Goal: Task Accomplishment & Management: Use online tool/utility

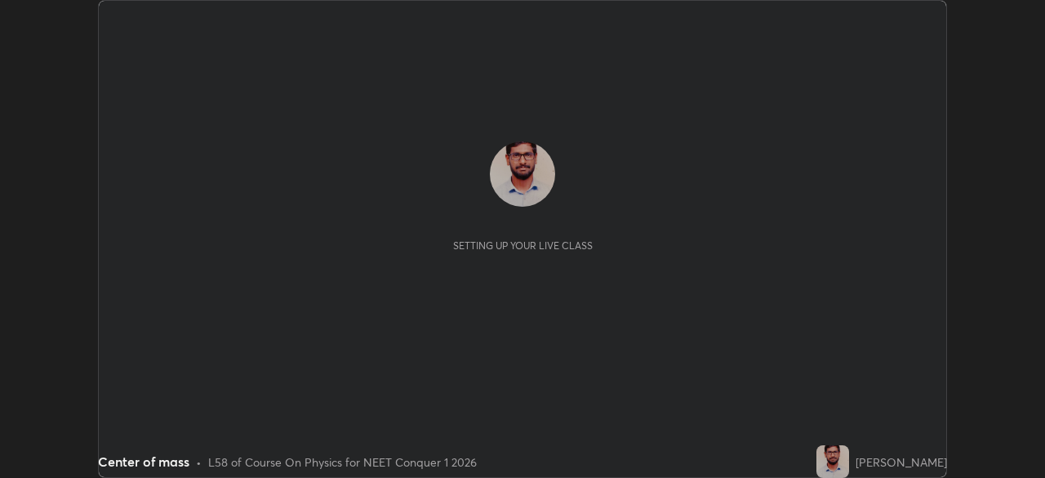
scroll to position [478, 1044]
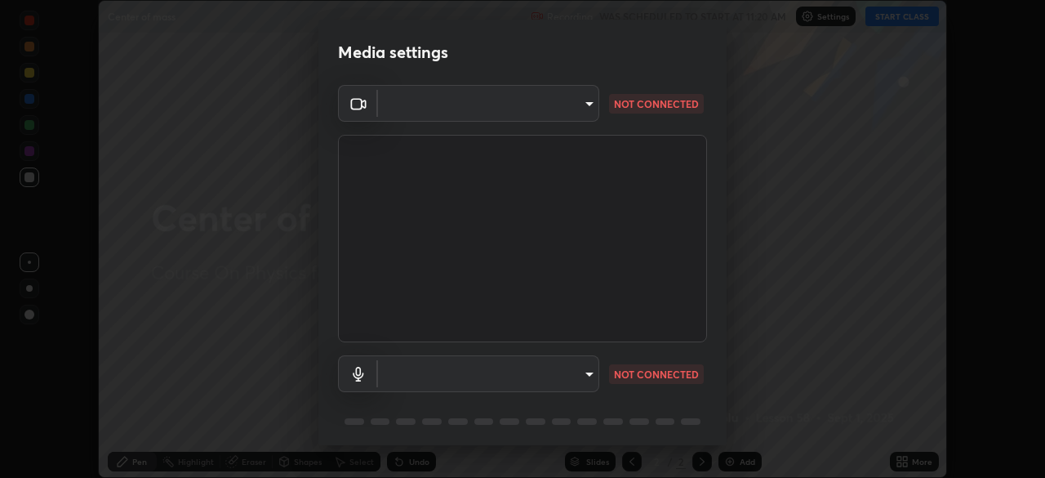
type input "d9ad12f86e2fe297f6aebad819d2f4cc24ded400b959912e7fc7cfd52ba70a07"
type input "54437e9450735c66e6ca492dee8263c6ce4c3dc0030bf5e53c1ecc8c60a1b90d"
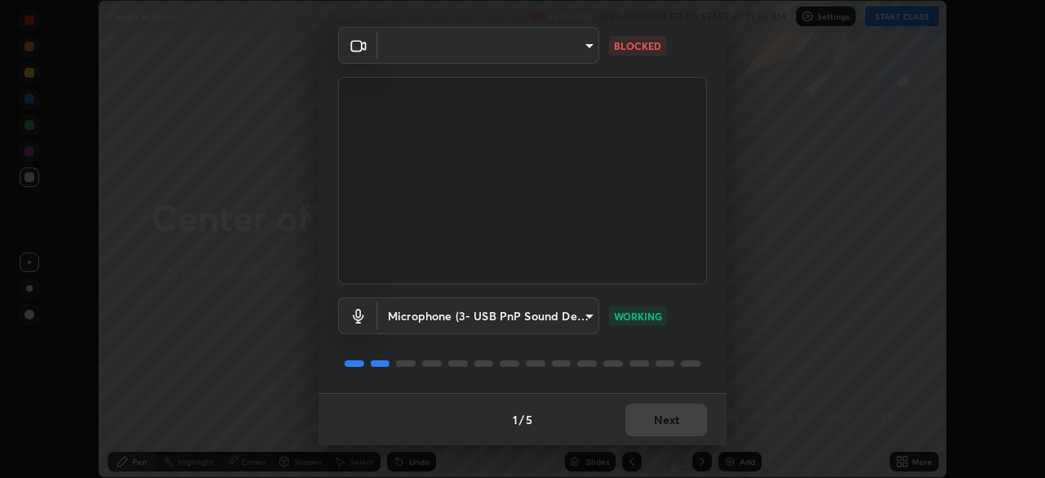
scroll to position [0, 0]
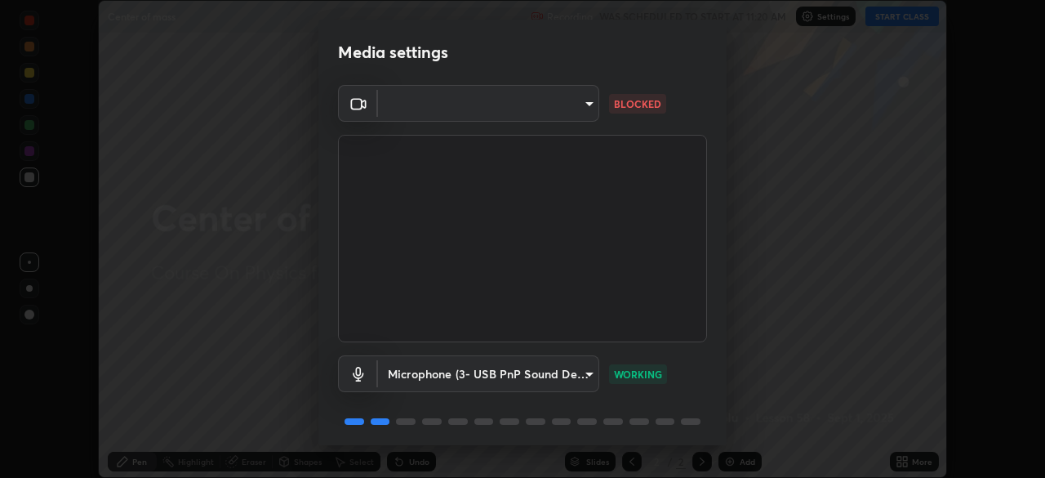
click at [596, 105] on body "Erase all Center of mass Recording WAS SCHEDULED TO START AT 11:20 AM Settings …" at bounding box center [522, 239] width 1045 height 478
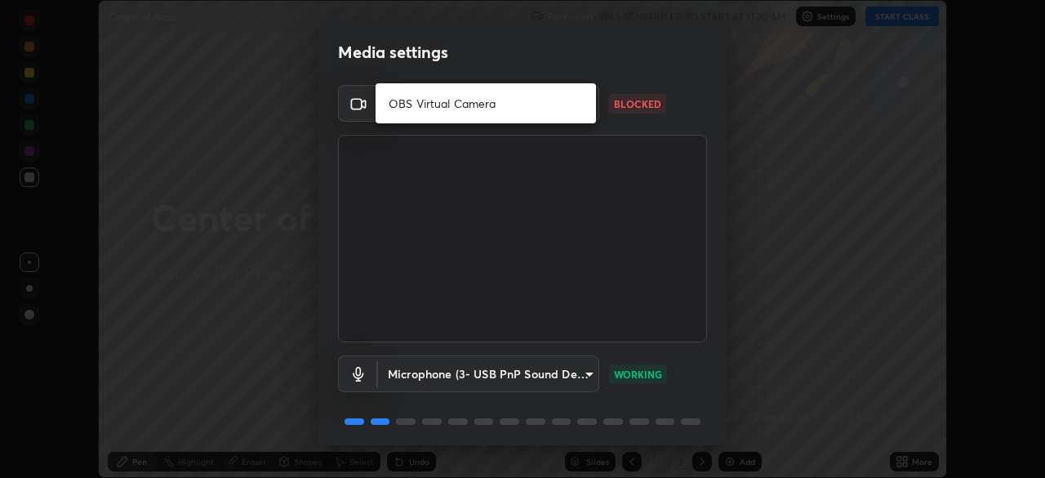
click at [570, 111] on li "OBS Virtual Camera" at bounding box center [486, 103] width 220 height 27
type input "abedebe0d058d4a0c9150841765e58c65a77a18dd04f2ccbe629c89087f5ecea"
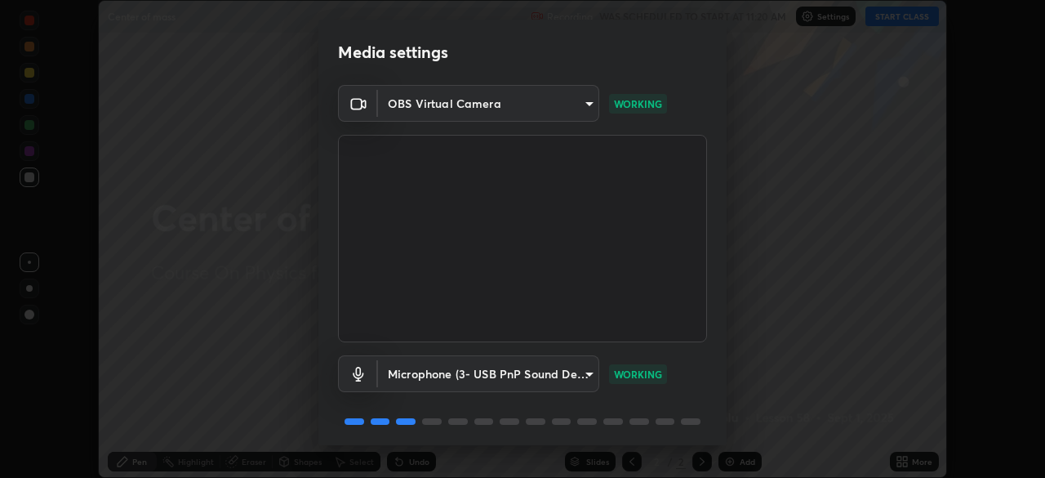
scroll to position [58, 0]
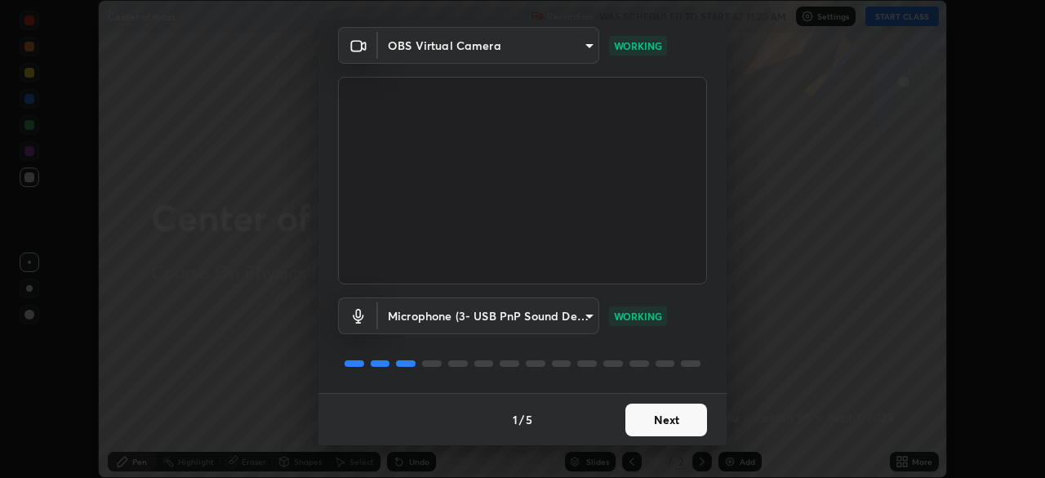
click at [684, 414] on button "Next" at bounding box center [666, 419] width 82 height 33
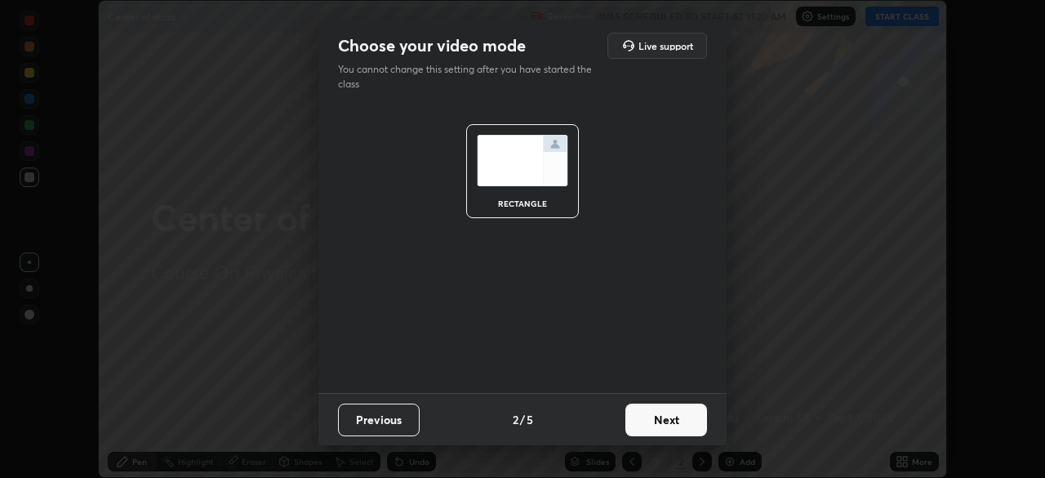
scroll to position [0, 0]
click at [681, 419] on button "Next" at bounding box center [666, 419] width 82 height 33
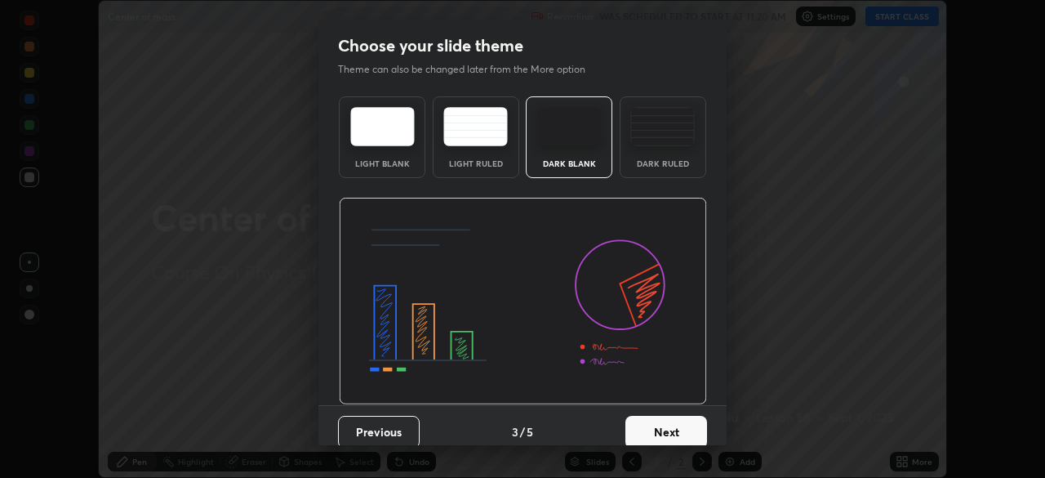
click at [679, 429] on button "Next" at bounding box center [666, 432] width 82 height 33
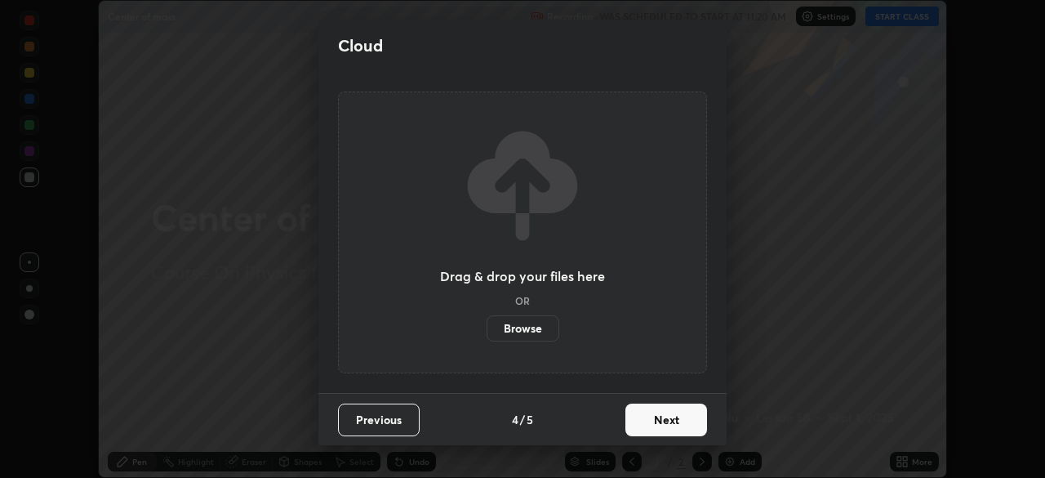
click at [678, 418] on button "Next" at bounding box center [666, 419] width 82 height 33
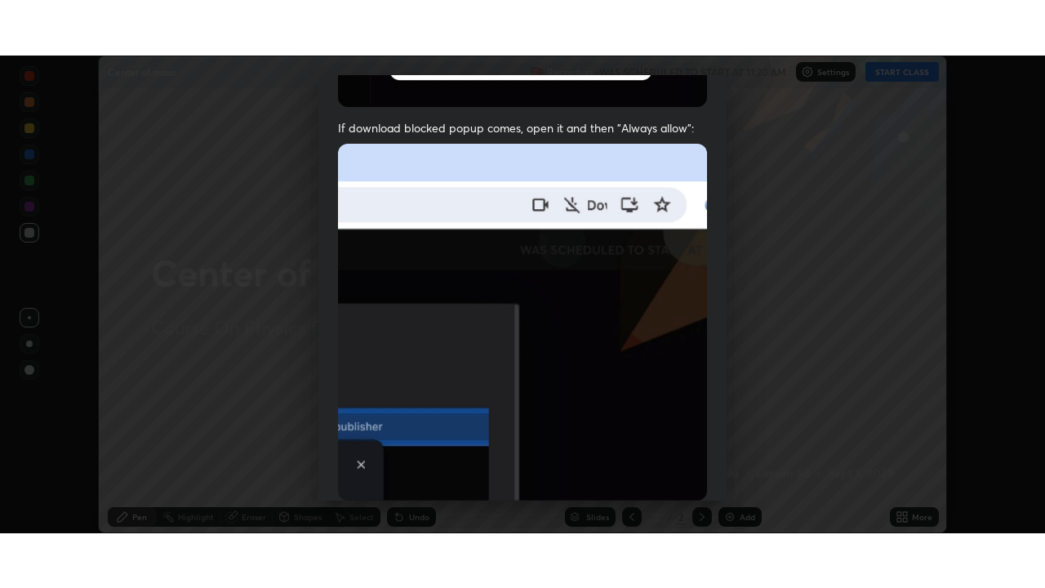
scroll to position [391, 0]
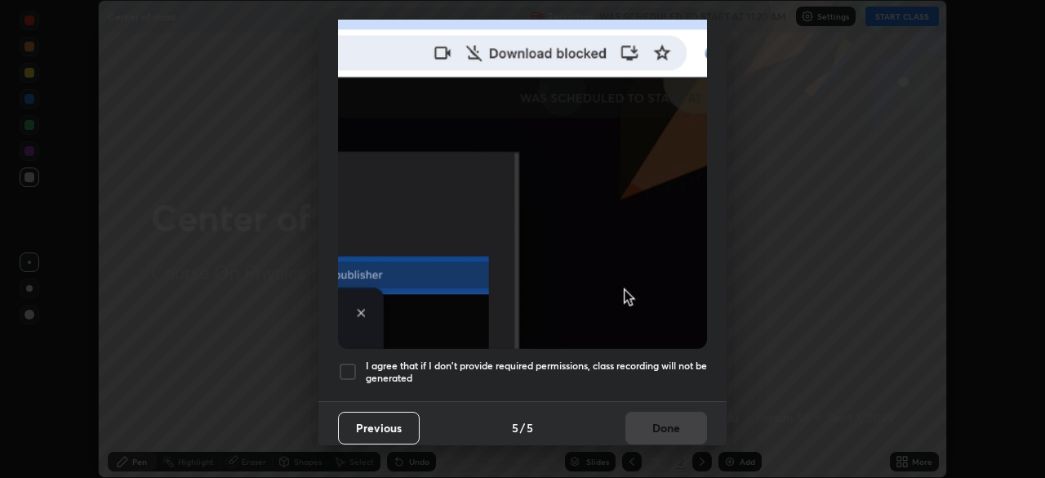
click at [349, 362] on div at bounding box center [348, 372] width 20 height 20
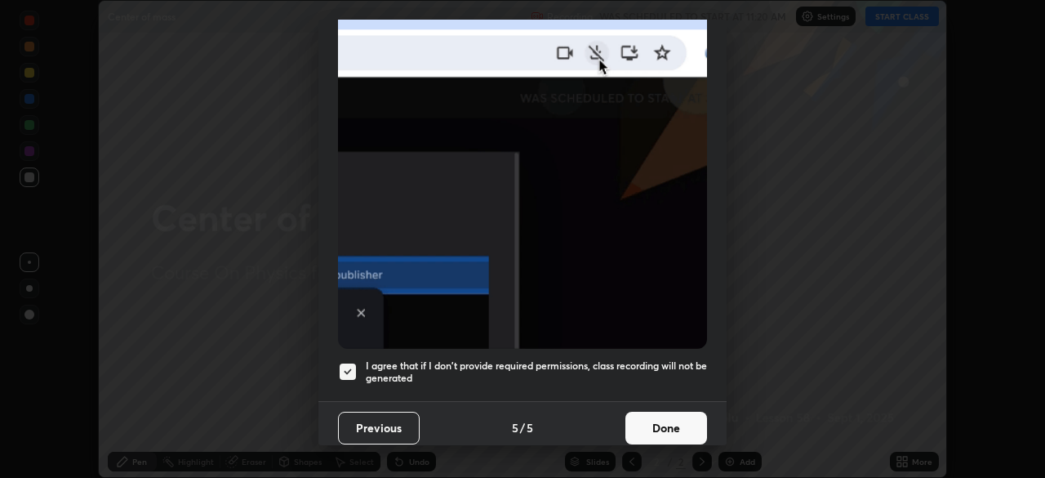
click at [661, 411] on button "Done" at bounding box center [666, 427] width 82 height 33
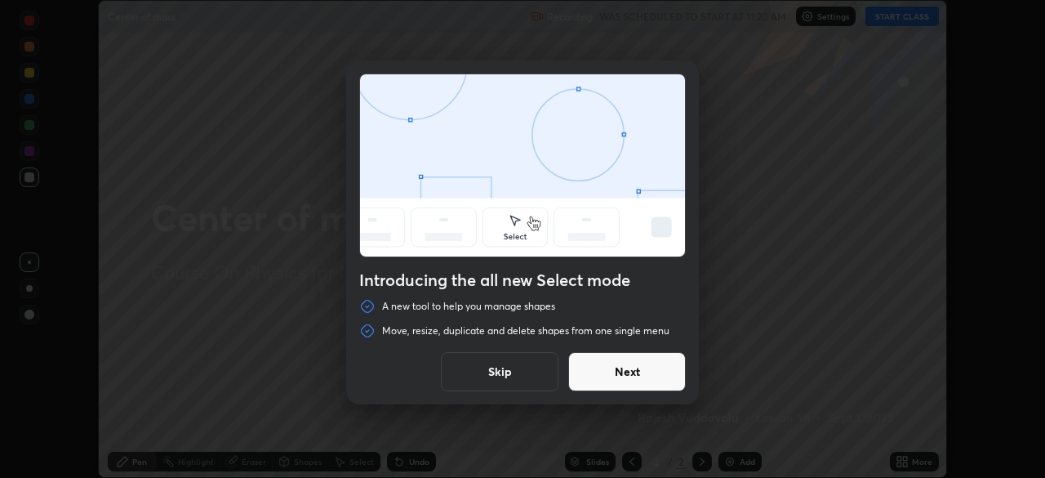
click at [660, 370] on button "Next" at bounding box center [627, 371] width 118 height 39
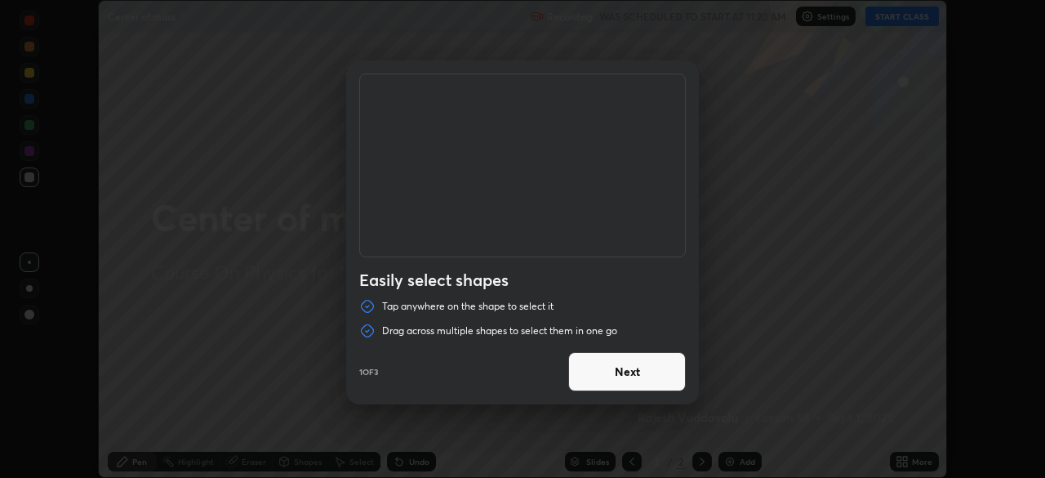
click at [658, 369] on button "Next" at bounding box center [627, 371] width 118 height 39
click at [665, 371] on button "Next" at bounding box center [627, 371] width 118 height 39
click at [663, 381] on button "Done" at bounding box center [627, 371] width 118 height 39
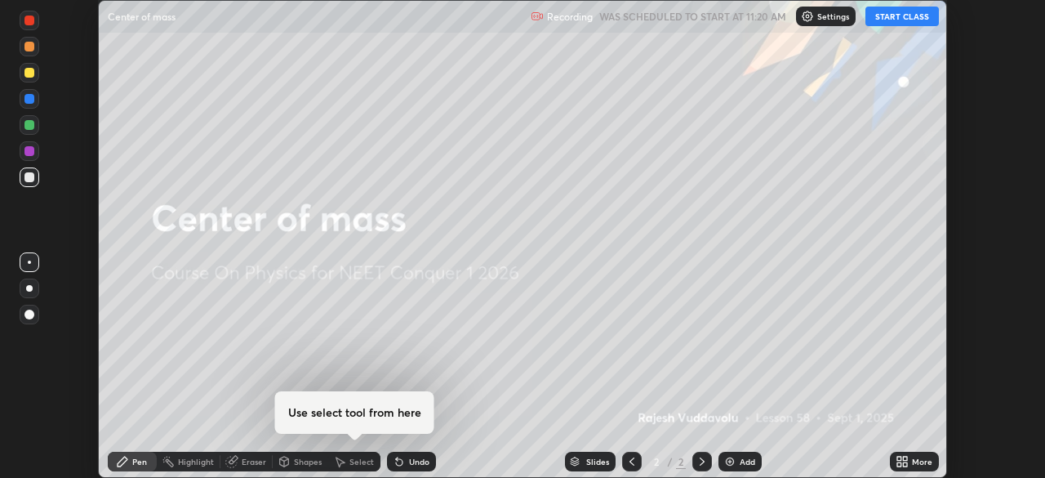
click at [903, 20] on button "START CLASS" at bounding box center [901, 17] width 73 height 20
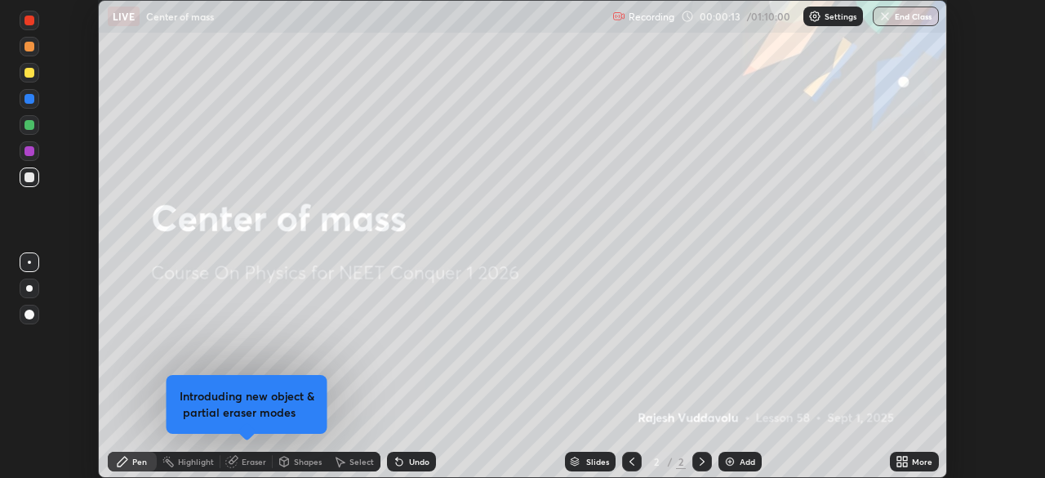
click at [899, 465] on icon at bounding box center [899, 464] width 4 height 4
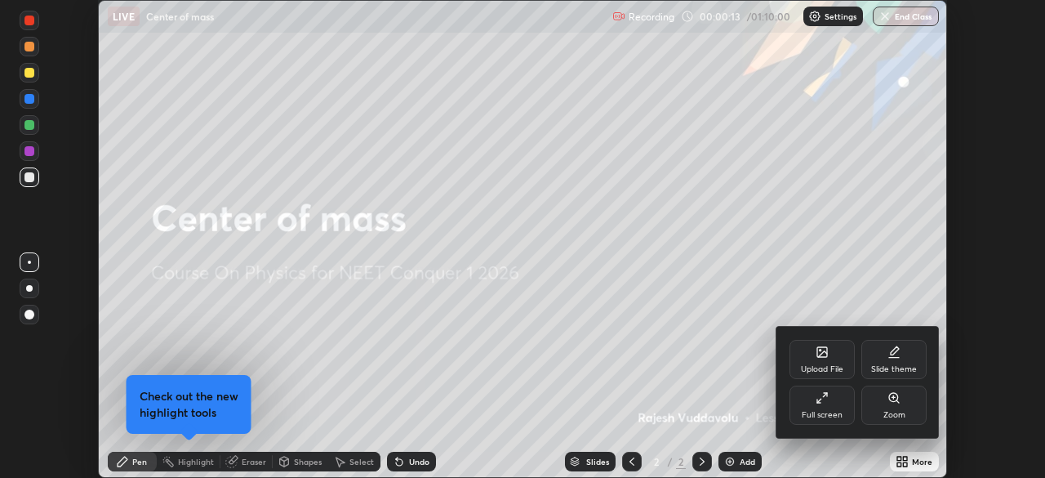
click at [907, 459] on div at bounding box center [522, 239] width 1045 height 478
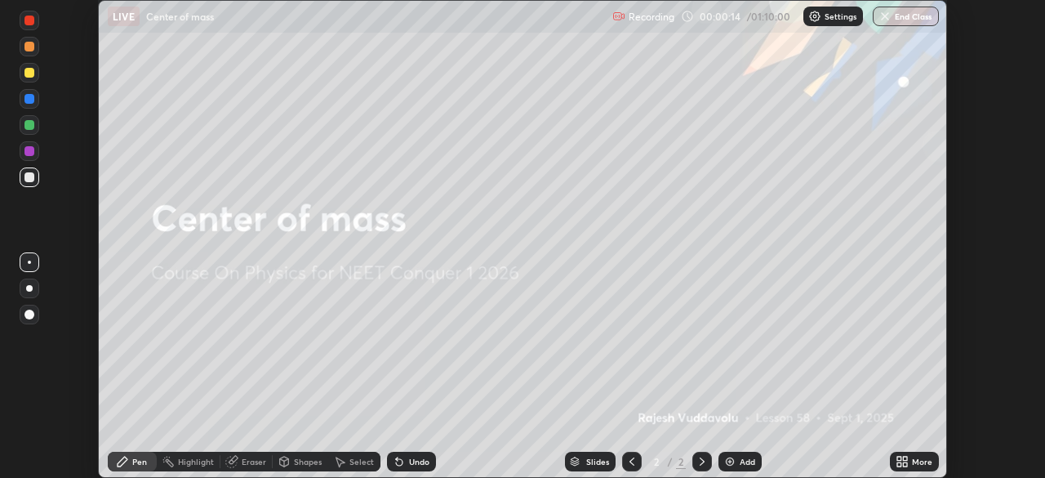
click at [907, 459] on icon at bounding box center [905, 458] width 4 height 4
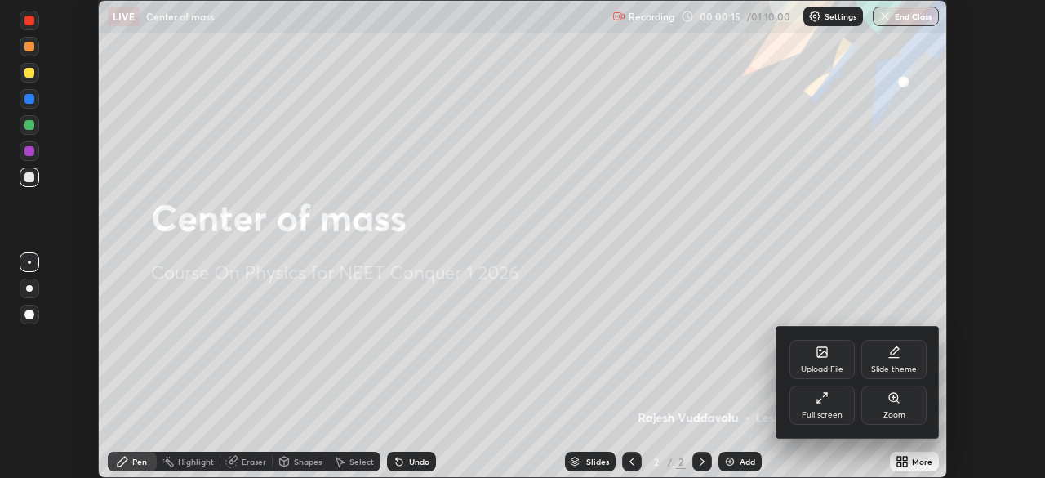
click at [838, 407] on div "Full screen" at bounding box center [821, 404] width 65 height 39
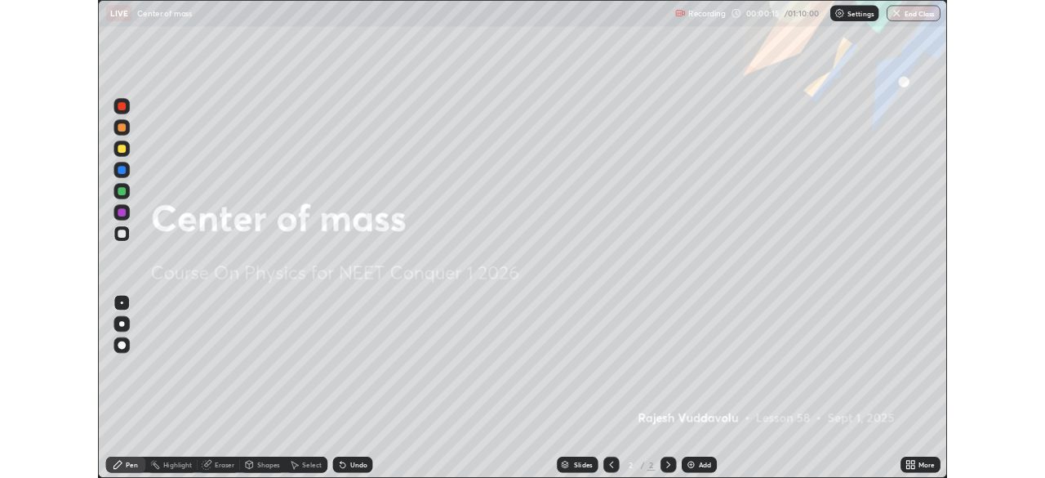
scroll to position [588, 1045]
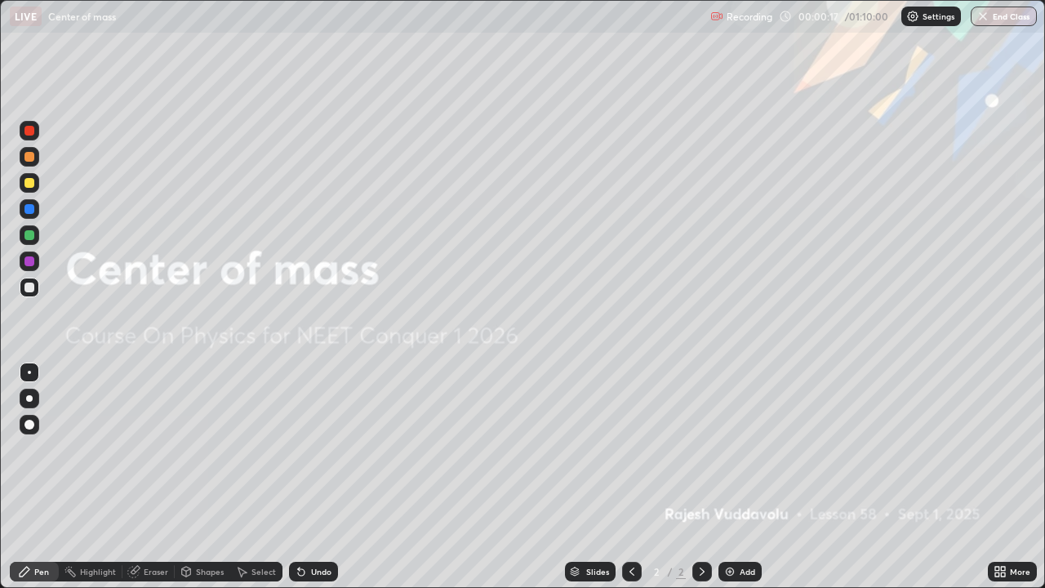
click at [743, 477] on div "Add" at bounding box center [748, 571] width 16 height 8
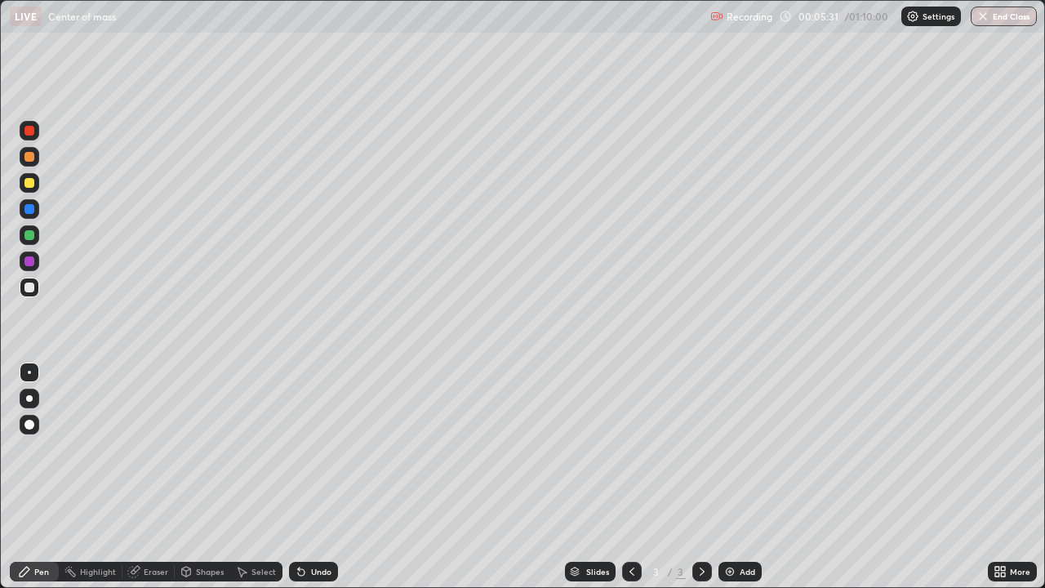
click at [258, 477] on div "Select" at bounding box center [263, 571] width 24 height 8
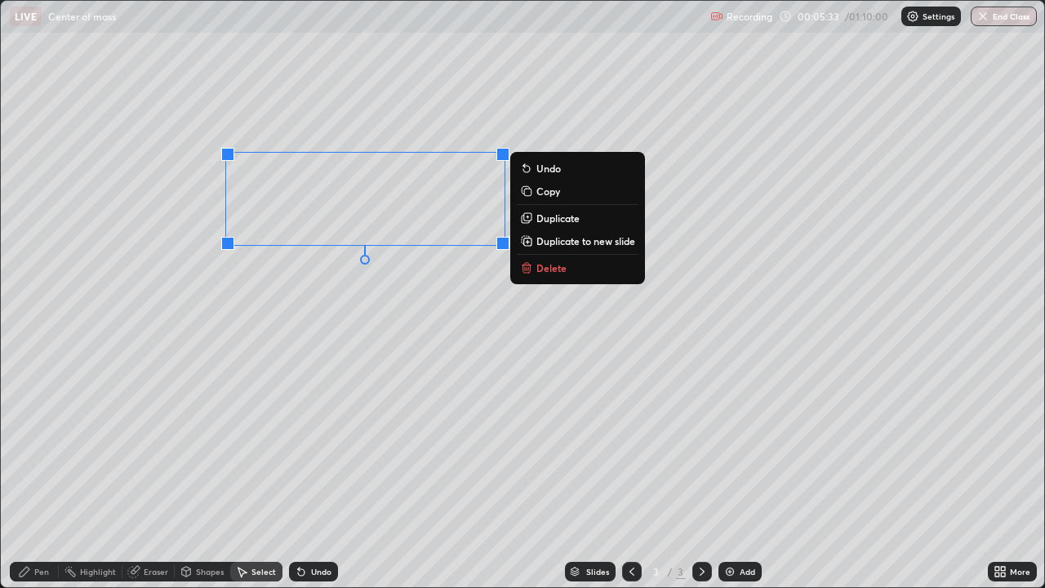
click at [562, 275] on button "Delete" at bounding box center [578, 268] width 122 height 20
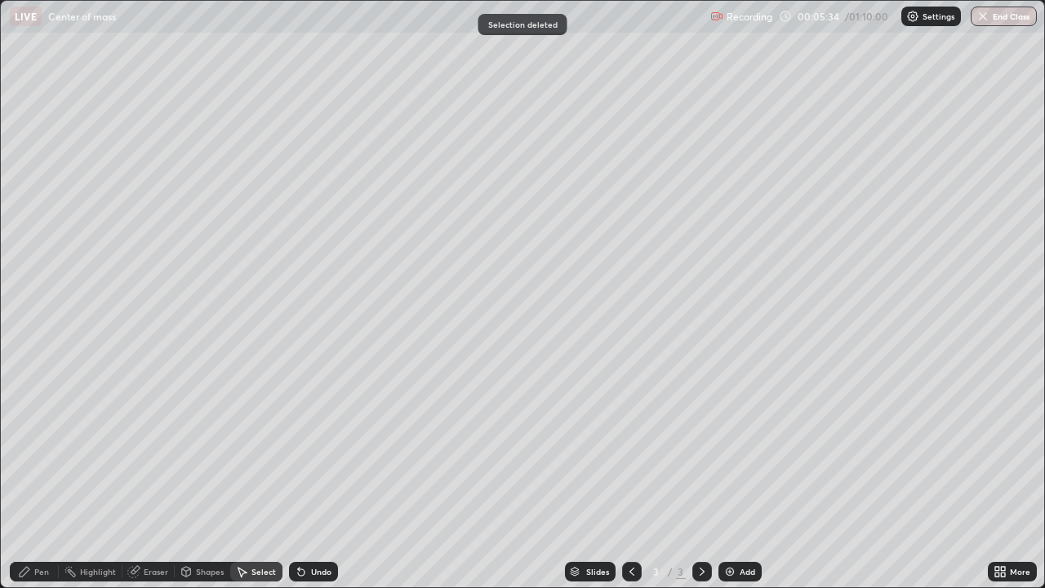
click at [41, 477] on div "Pen" at bounding box center [34, 572] width 49 height 20
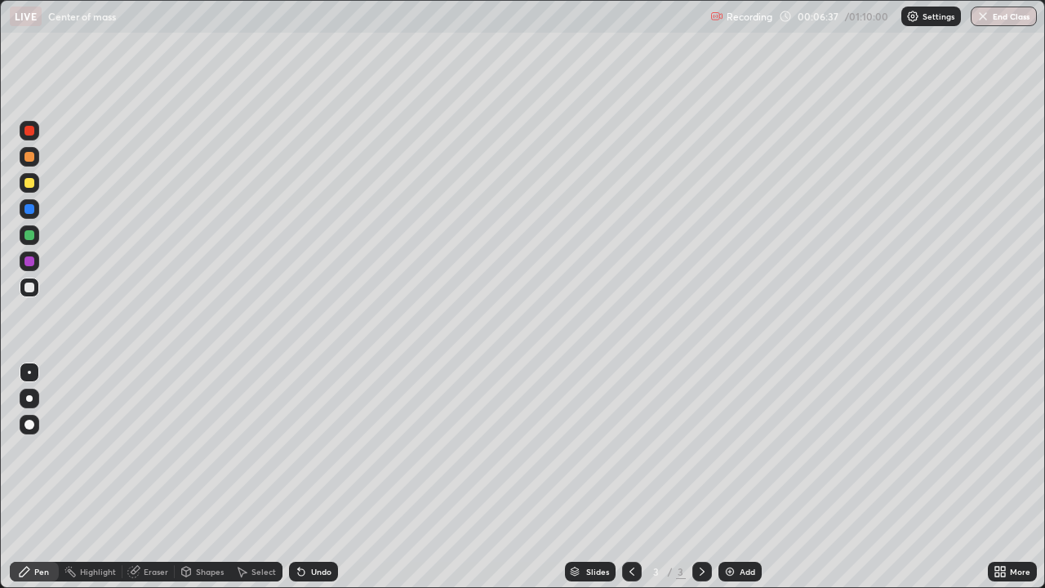
click at [148, 477] on div "Eraser" at bounding box center [156, 571] width 24 height 8
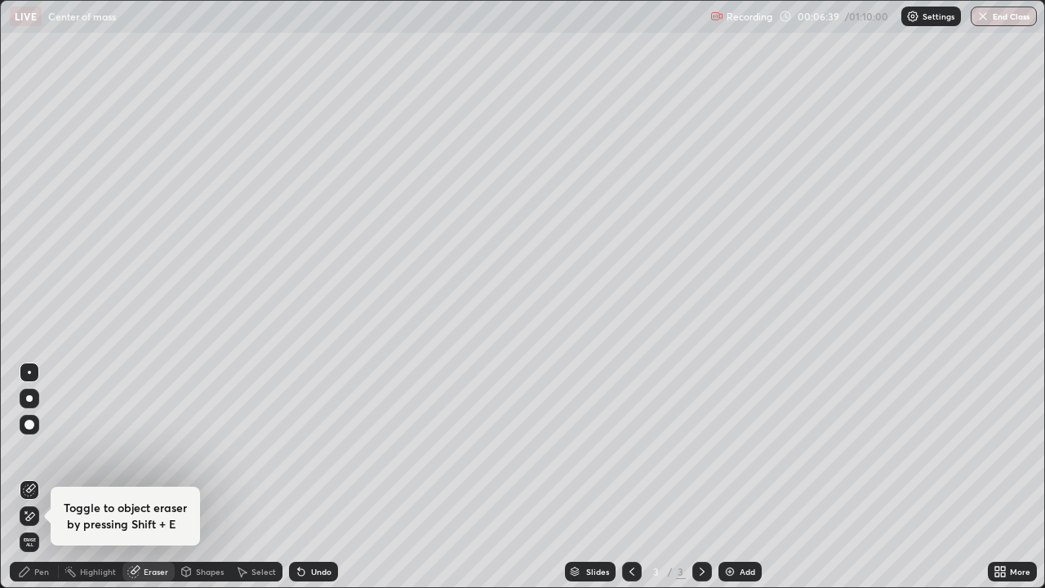
click at [255, 477] on div "Select" at bounding box center [256, 572] width 52 height 20
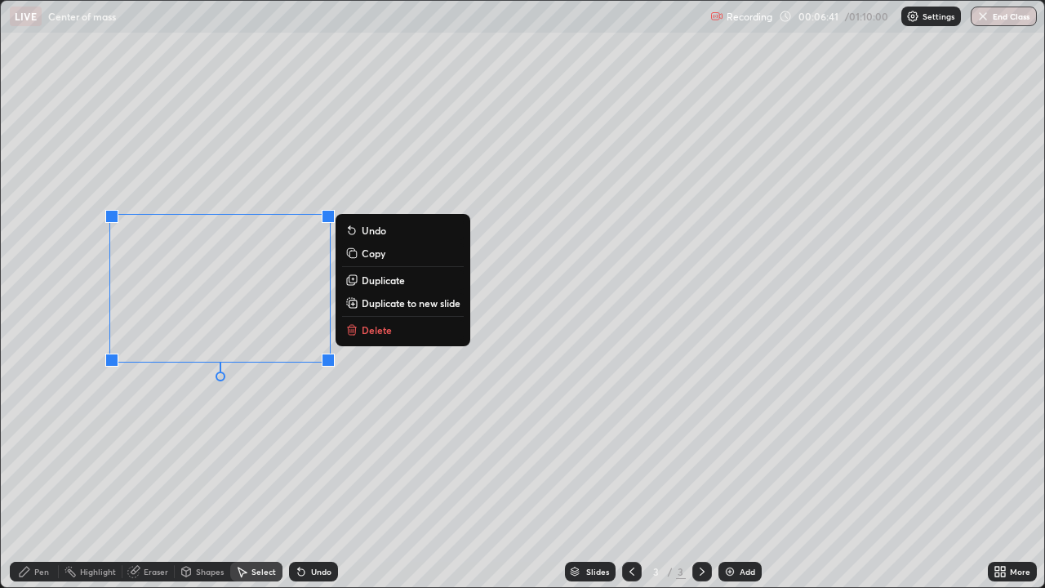
click at [371, 331] on p "Delete" at bounding box center [377, 329] width 30 height 13
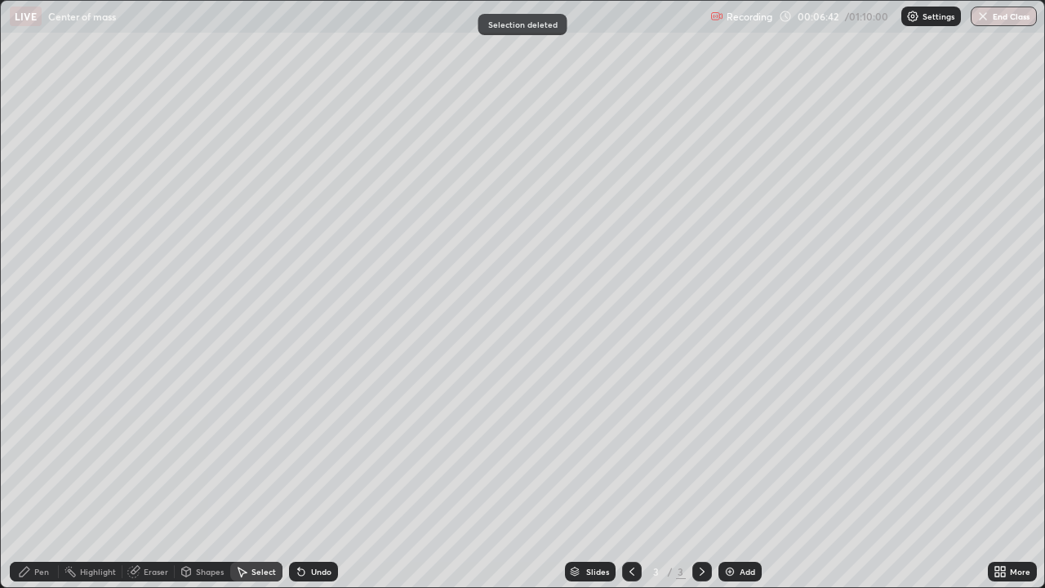
click at [32, 477] on div "Pen" at bounding box center [34, 572] width 49 height 20
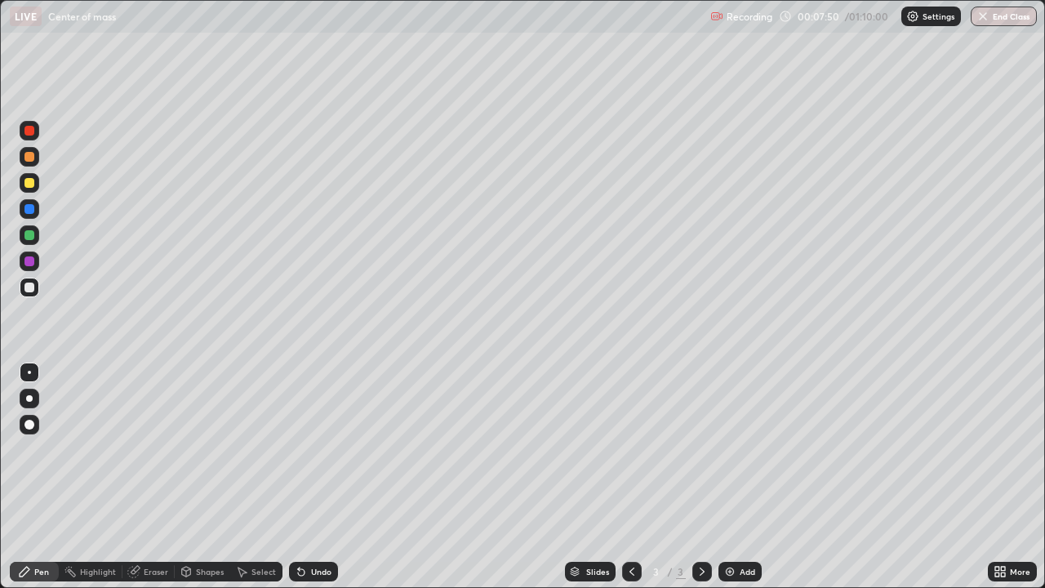
click at [314, 477] on div "Undo" at bounding box center [321, 571] width 20 height 8
click at [317, 477] on div "Undo" at bounding box center [321, 571] width 20 height 8
click at [263, 477] on div "Select" at bounding box center [263, 571] width 24 height 8
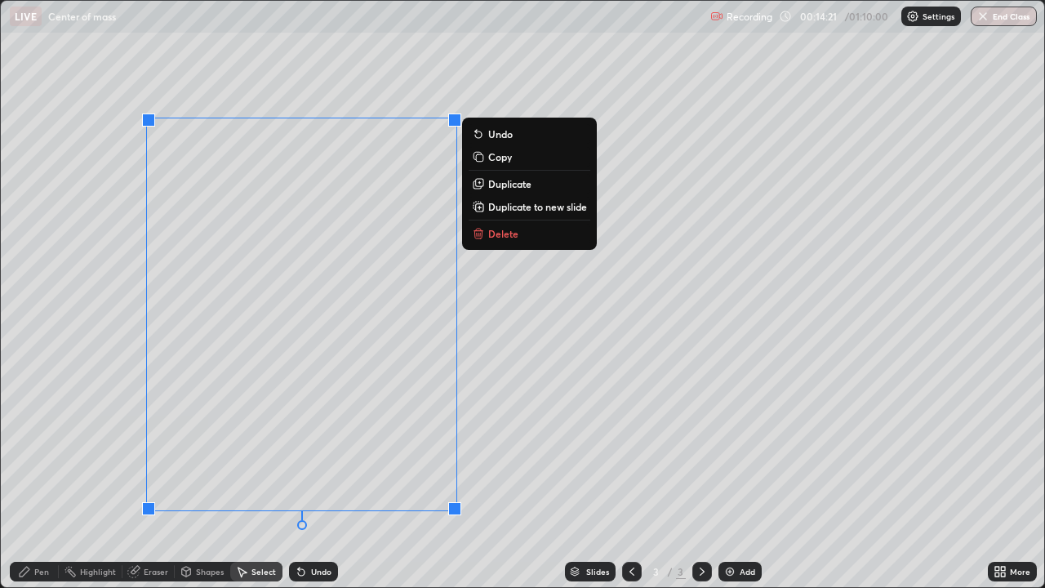
click at [492, 240] on button "Delete" at bounding box center [530, 234] width 122 height 20
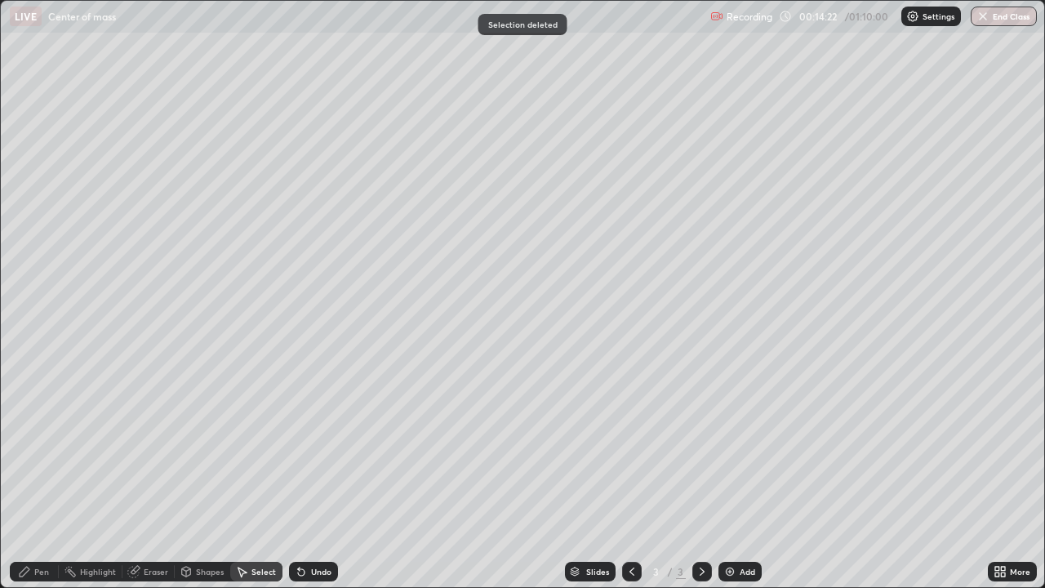
click at [38, 477] on div "Pen" at bounding box center [41, 571] width 15 height 8
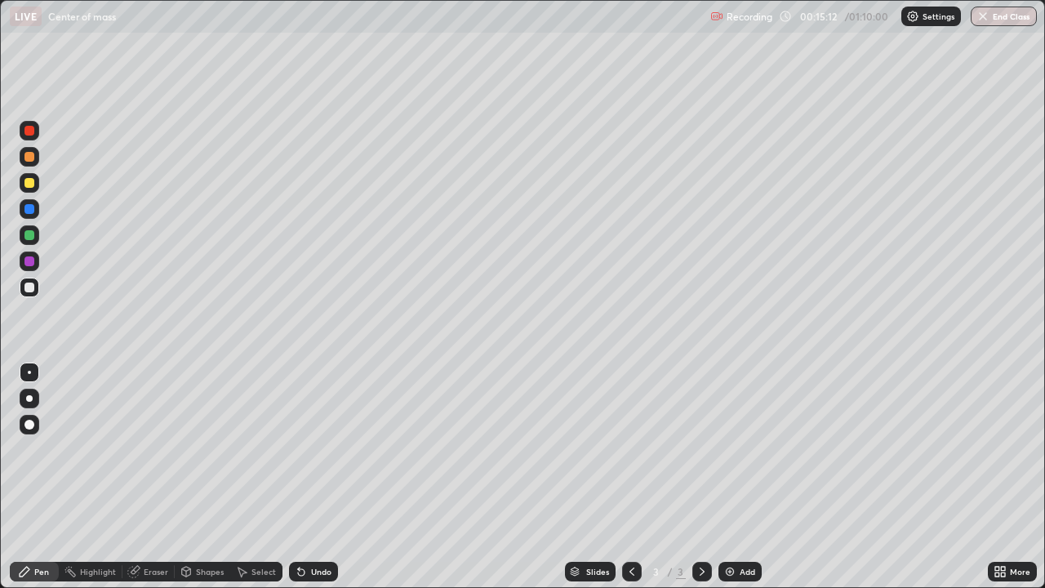
click at [314, 477] on div "Undo" at bounding box center [313, 572] width 49 height 20
click at [317, 477] on div "Undo" at bounding box center [321, 571] width 20 height 8
click at [309, 477] on div "Undo" at bounding box center [313, 572] width 49 height 20
click at [271, 477] on div "Select" at bounding box center [263, 571] width 24 height 8
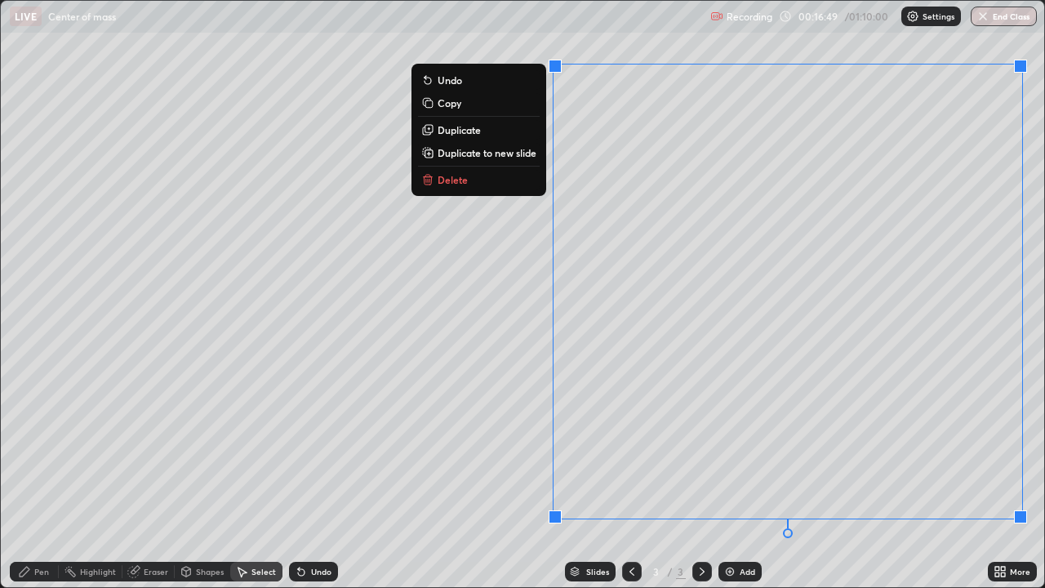
click at [456, 185] on p "Delete" at bounding box center [453, 179] width 30 height 13
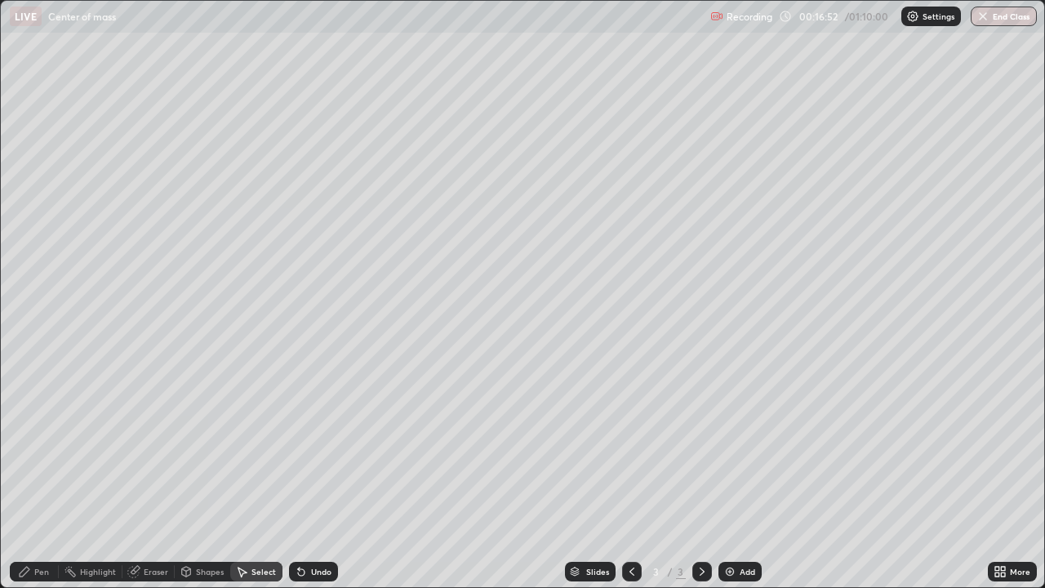
click at [51, 477] on div "Pen" at bounding box center [34, 572] width 49 height 20
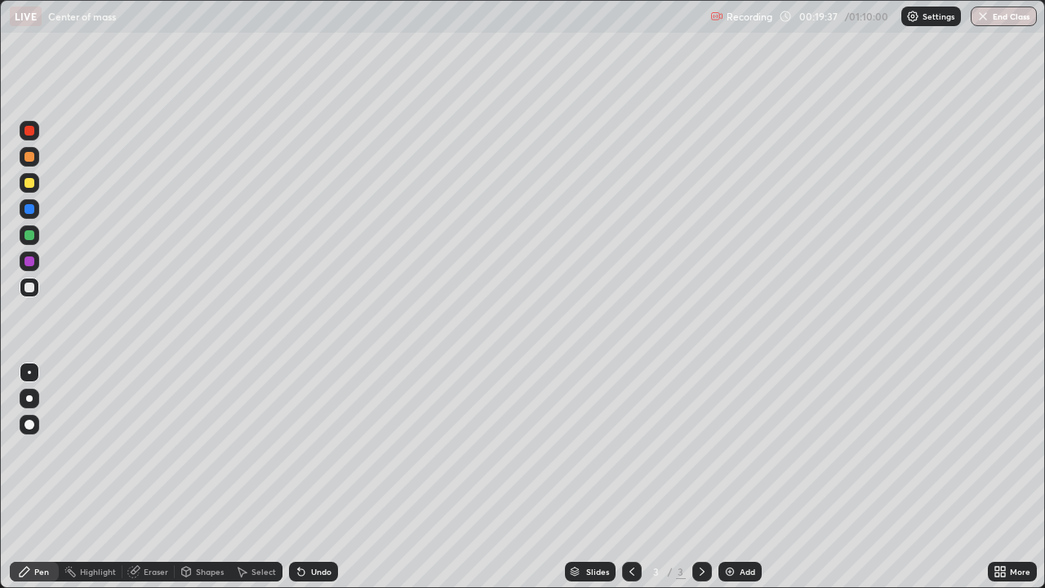
click at [322, 477] on div "Undo" at bounding box center [313, 572] width 49 height 20
click at [323, 477] on div "Undo" at bounding box center [321, 571] width 20 height 8
click at [319, 477] on div "Undo" at bounding box center [321, 571] width 20 height 8
click at [322, 477] on div "Undo" at bounding box center [321, 571] width 20 height 8
click at [323, 477] on div "Undo" at bounding box center [321, 571] width 20 height 8
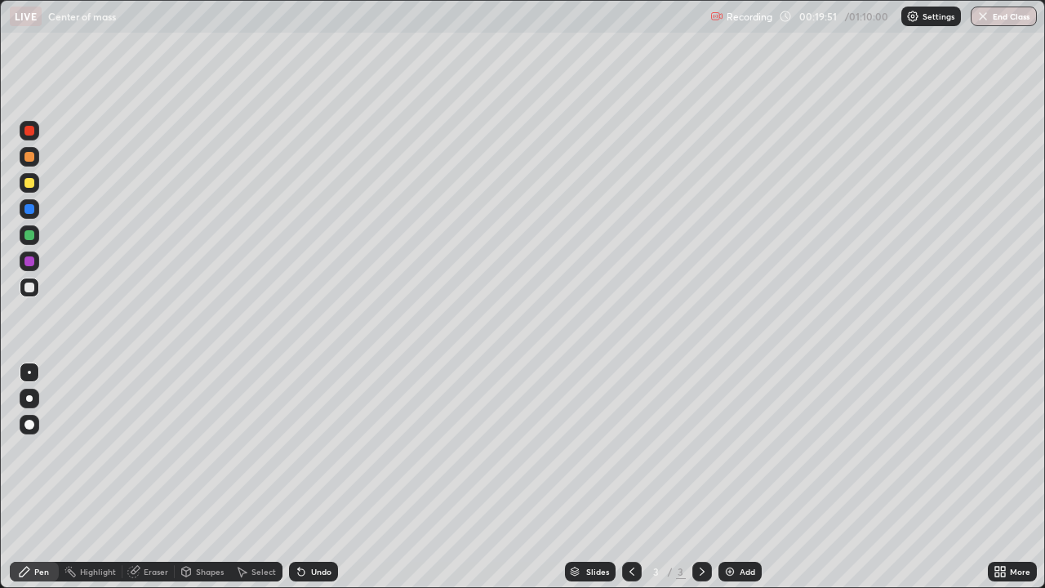
click at [323, 477] on div "Undo" at bounding box center [313, 572] width 49 height 20
click at [324, 477] on div "Undo" at bounding box center [313, 572] width 49 height 20
click at [328, 477] on div "Undo" at bounding box center [321, 571] width 20 height 8
click at [263, 477] on div "Select" at bounding box center [256, 572] width 52 height 20
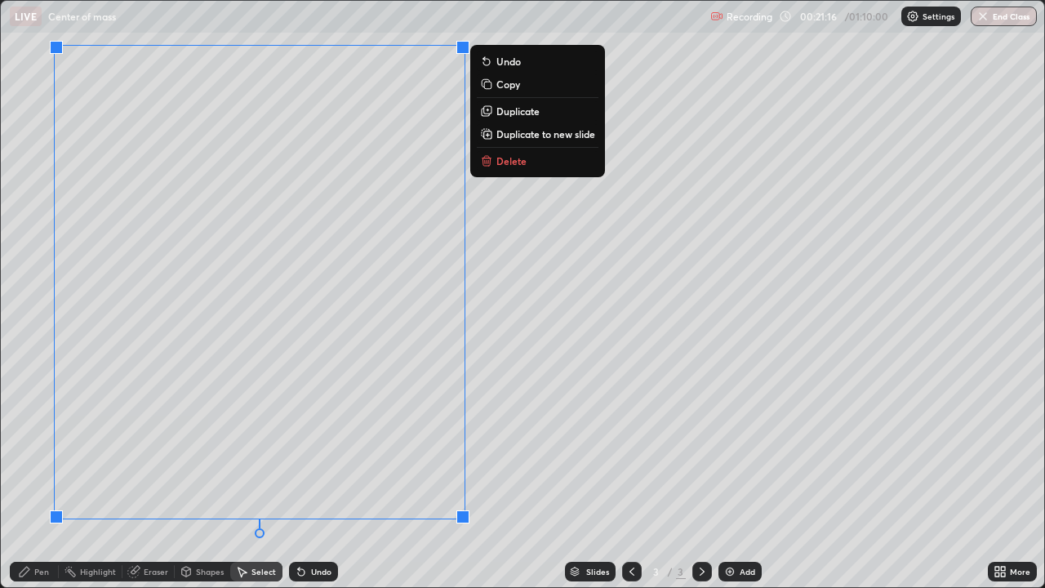
click at [501, 163] on p "Delete" at bounding box center [511, 160] width 30 height 13
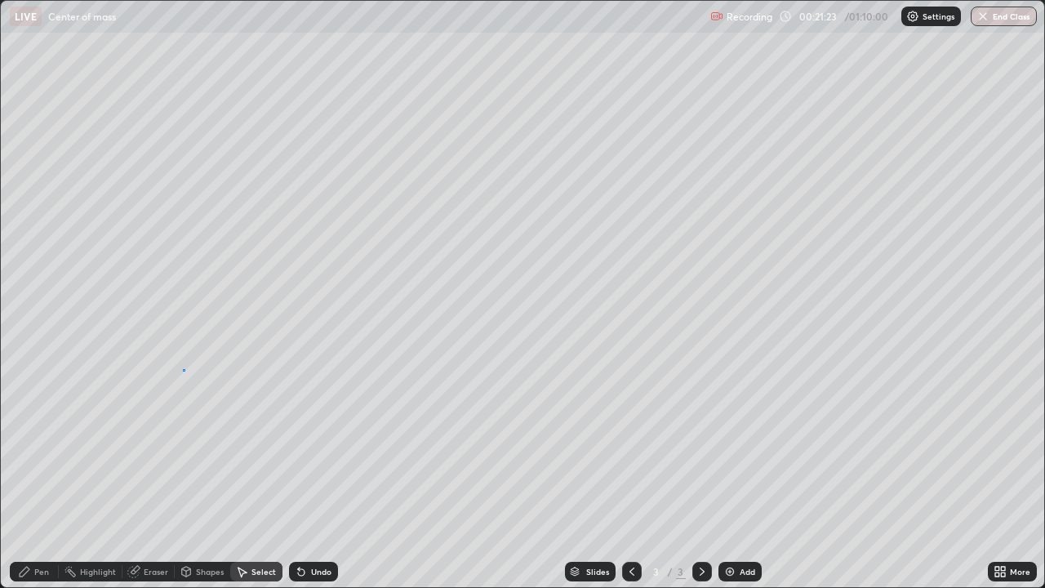
click at [183, 370] on div "0 ° Undo Copy Duplicate Duplicate to new slide Delete" at bounding box center [522, 294] width 1043 height 586
click at [95, 477] on div "Highlight" at bounding box center [98, 571] width 36 height 8
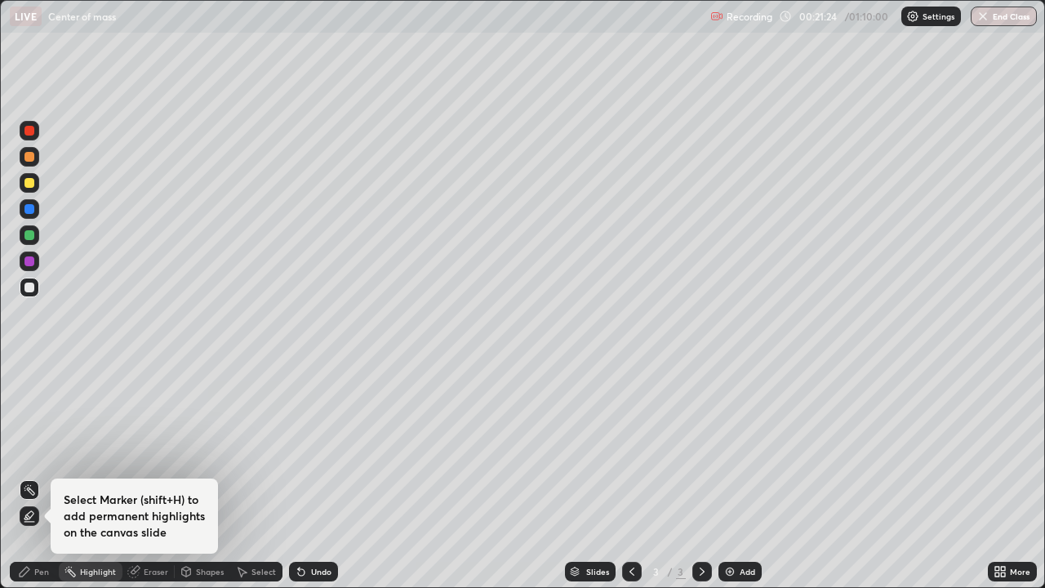
click at [145, 477] on div "Eraser" at bounding box center [148, 572] width 52 height 20
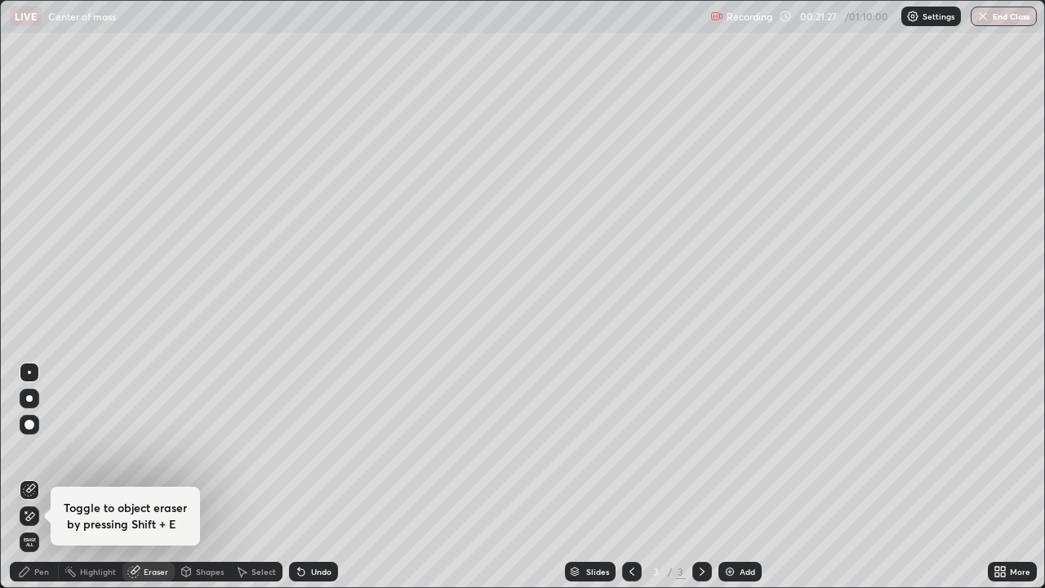
click at [35, 477] on div "Pen" at bounding box center [41, 571] width 15 height 8
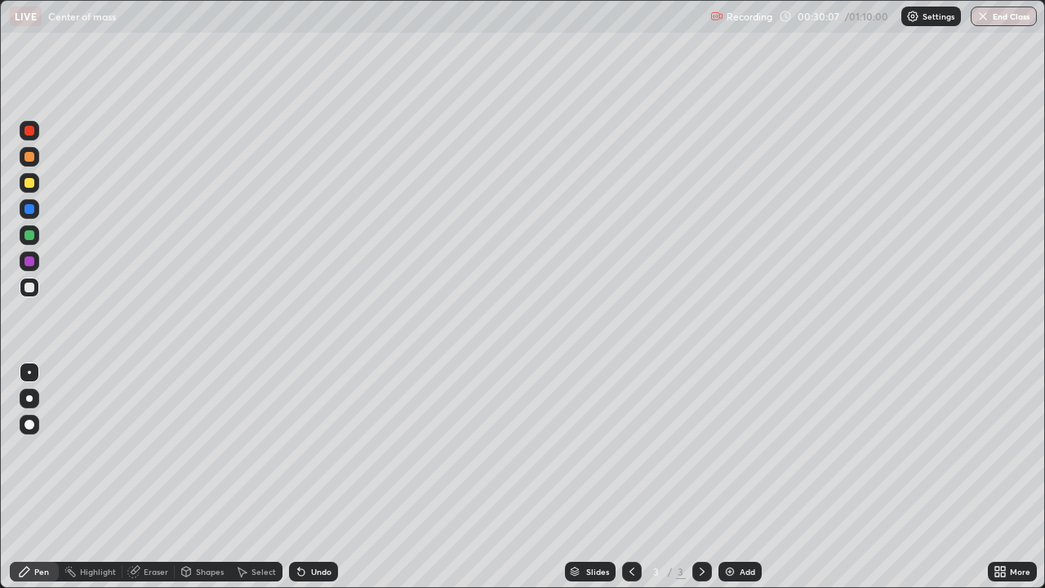
click at [255, 477] on div "Select" at bounding box center [256, 572] width 52 height 20
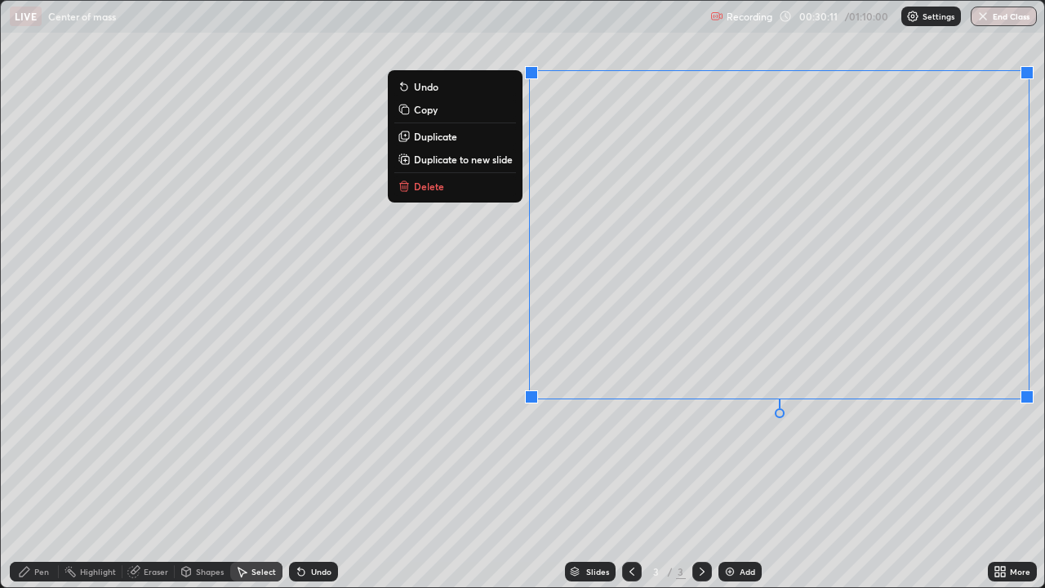
click at [432, 184] on p "Delete" at bounding box center [429, 186] width 30 height 13
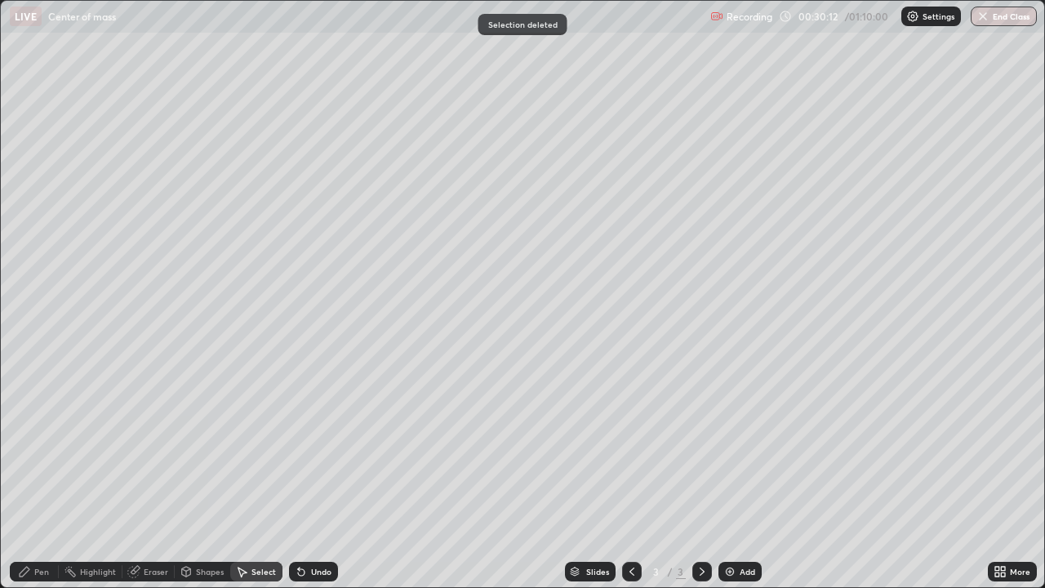
click at [39, 477] on div "Pen" at bounding box center [34, 572] width 49 height 20
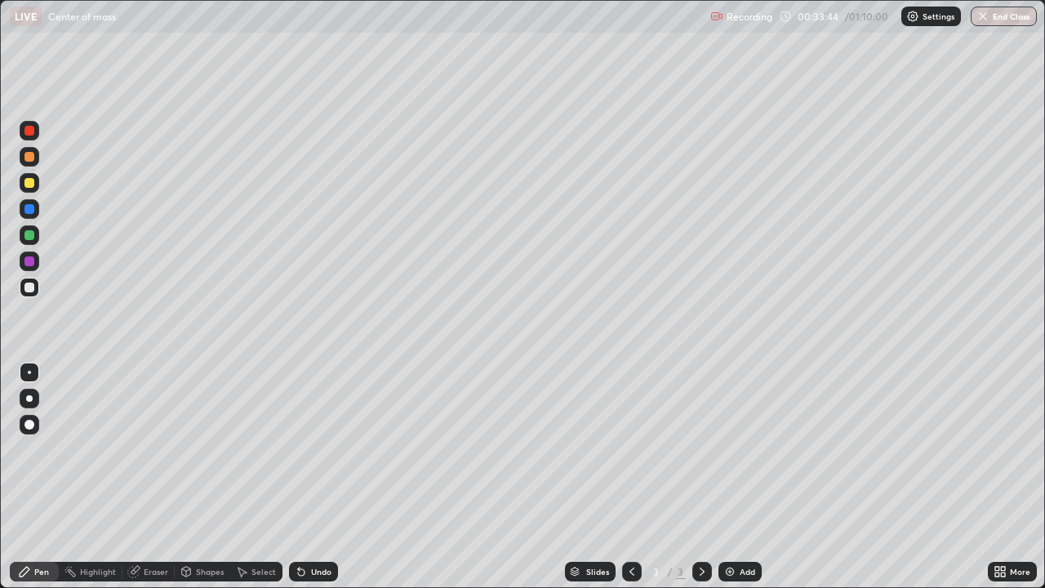
click at [740, 477] on div "Add" at bounding box center [748, 571] width 16 height 8
click at [318, 477] on div "Undo" at bounding box center [321, 571] width 20 height 8
click at [311, 477] on div "Undo" at bounding box center [313, 572] width 49 height 20
click at [251, 477] on div "Select" at bounding box center [263, 571] width 24 height 8
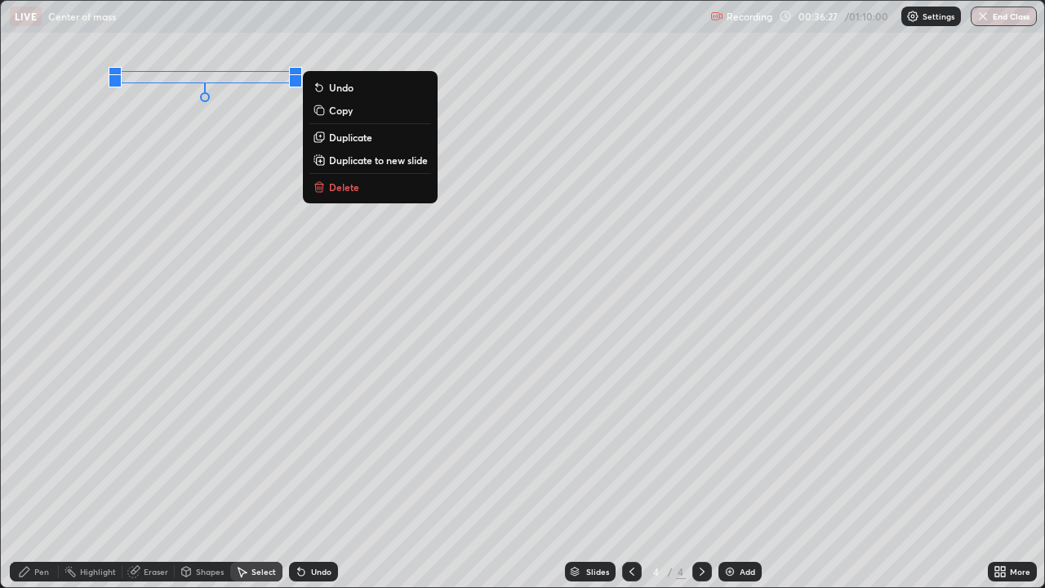
click at [367, 256] on div "0 ° Undo Copy Duplicate Duplicate to new slide Delete" at bounding box center [522, 294] width 1043 height 586
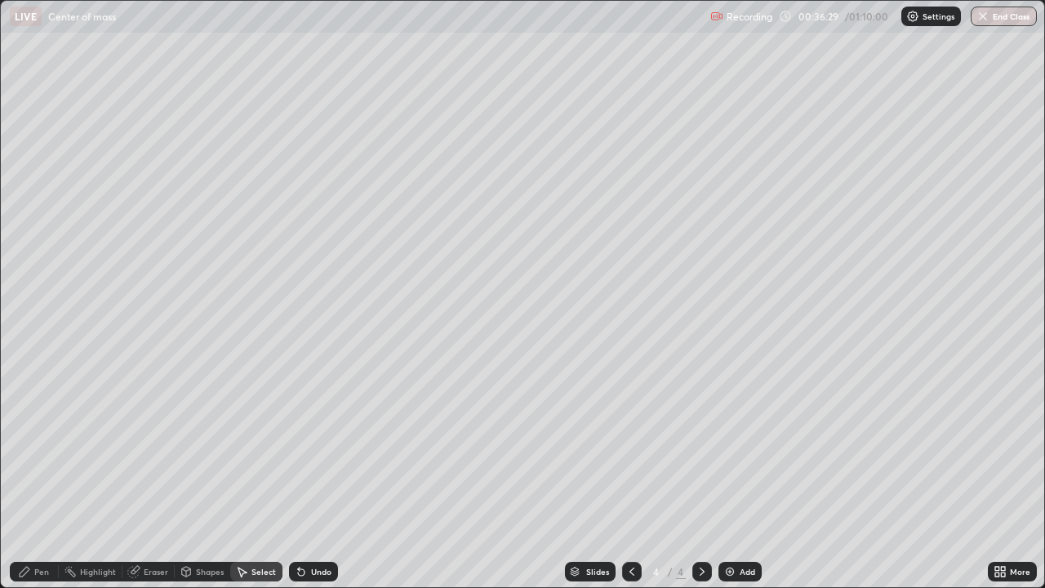
click at [32, 477] on div "Pen" at bounding box center [34, 572] width 49 height 20
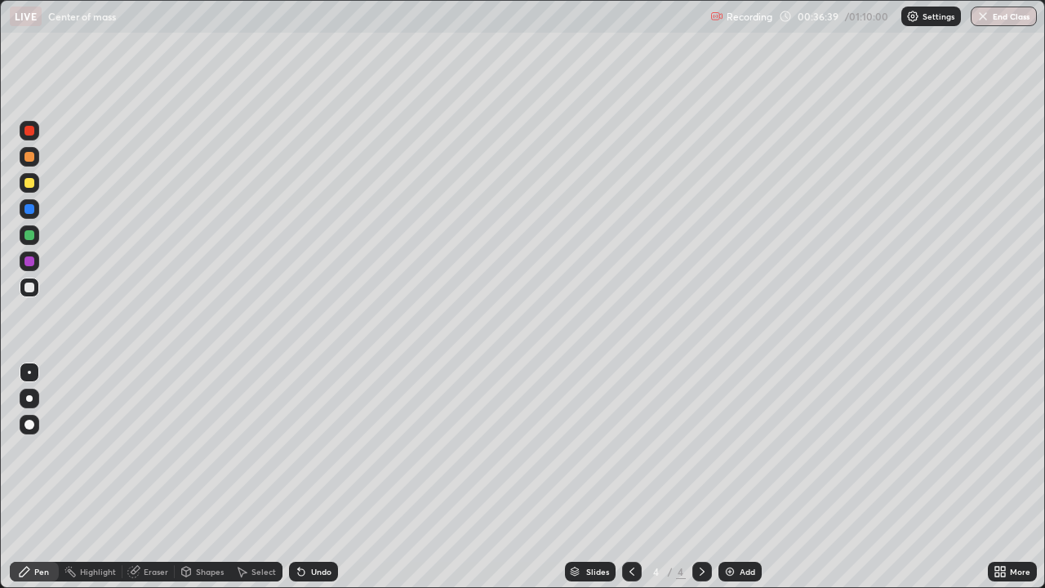
click at [322, 477] on div "Undo" at bounding box center [313, 572] width 49 height 20
click at [320, 477] on div "Undo" at bounding box center [321, 571] width 20 height 8
click at [317, 477] on div "Undo" at bounding box center [321, 571] width 20 height 8
click at [311, 477] on div "Undo" at bounding box center [321, 571] width 20 height 8
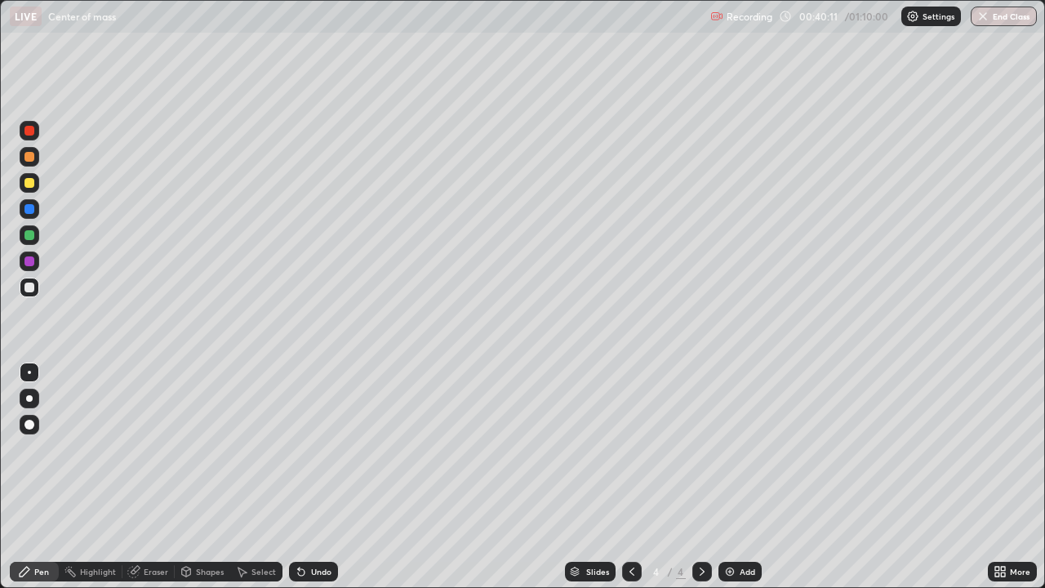
click at [312, 477] on div "Undo" at bounding box center [321, 571] width 20 height 8
click at [313, 477] on div "Undo" at bounding box center [321, 571] width 20 height 8
click at [260, 477] on div "Select" at bounding box center [263, 571] width 24 height 8
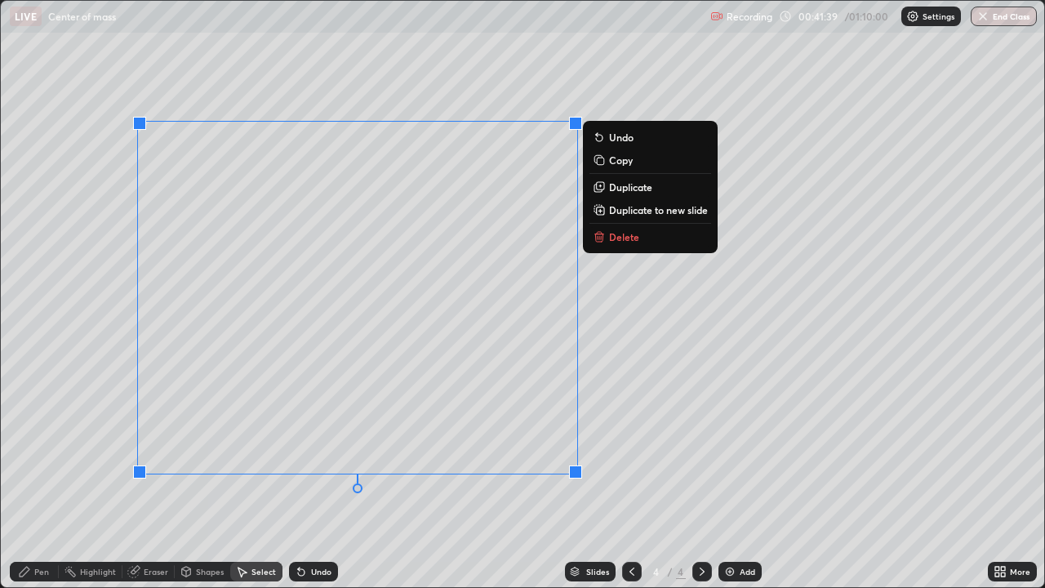
click at [611, 238] on p "Delete" at bounding box center [624, 236] width 30 height 13
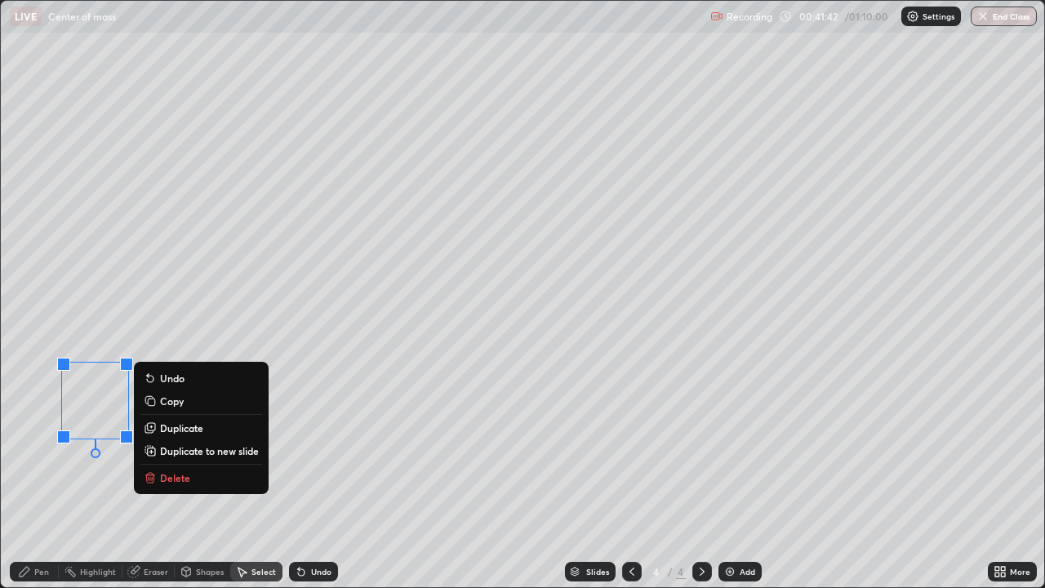
click at [171, 469] on button "Delete" at bounding box center [201, 478] width 122 height 20
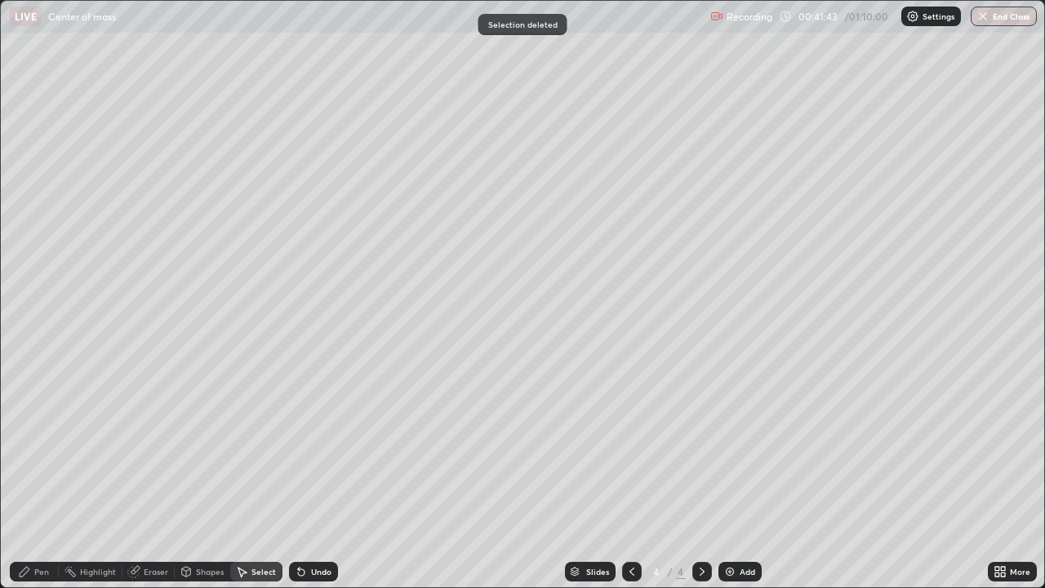
click at [36, 477] on div "Pen" at bounding box center [41, 571] width 15 height 8
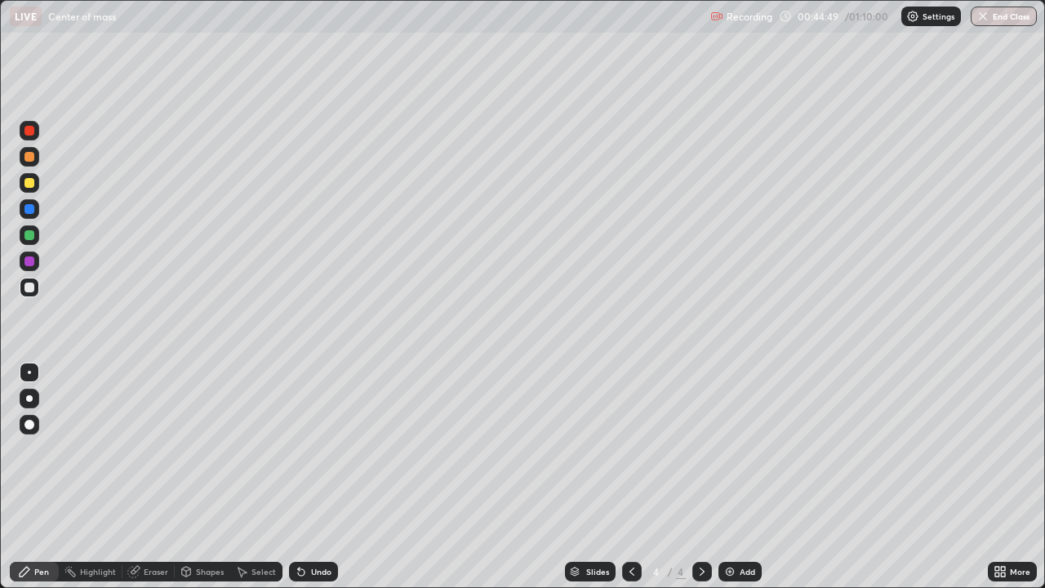
click at [154, 477] on div "Eraser" at bounding box center [156, 571] width 24 height 8
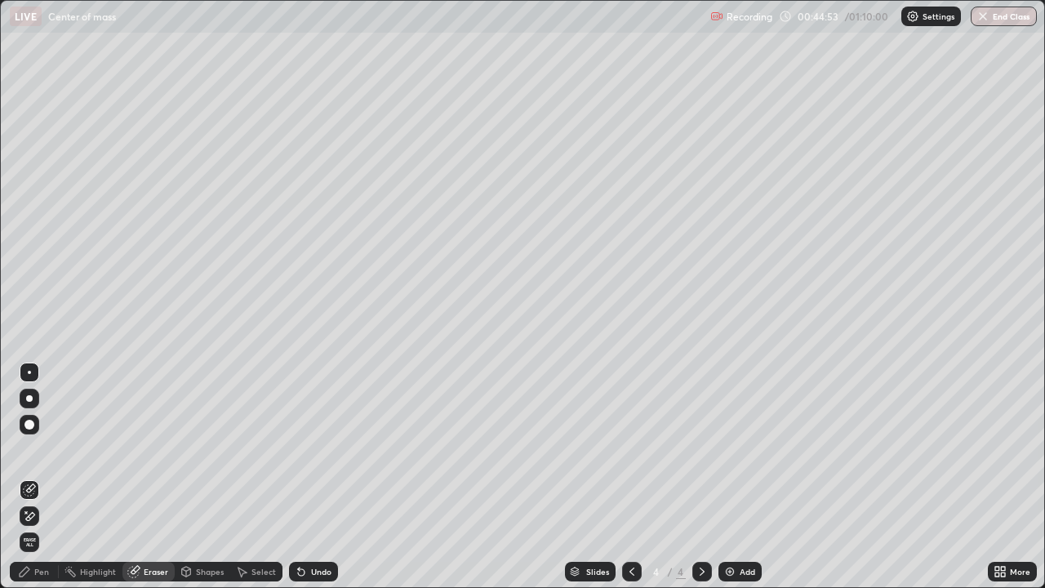
click at [39, 477] on div "Pen" at bounding box center [41, 571] width 15 height 8
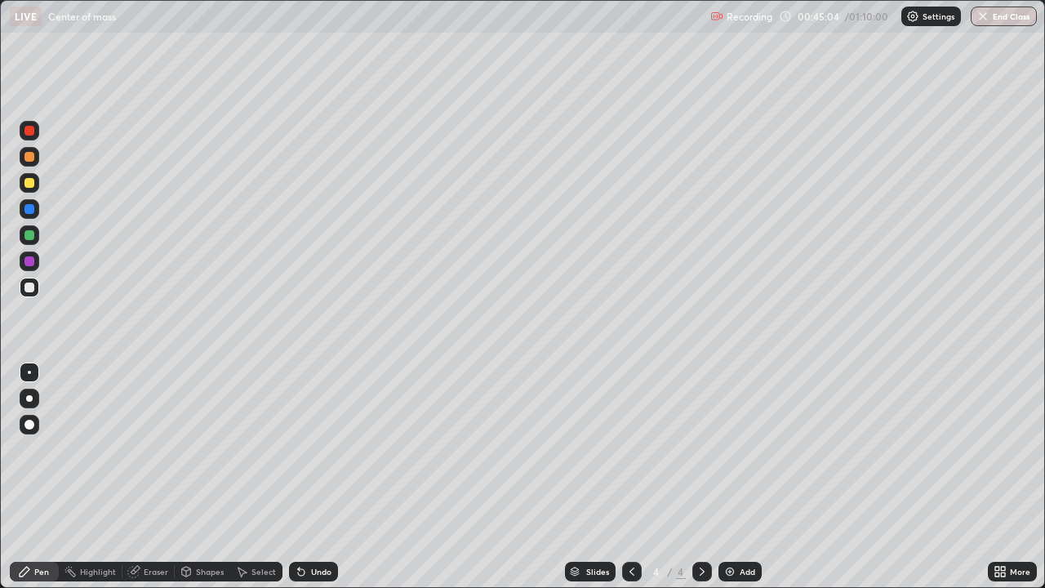
click at [259, 477] on div "Select" at bounding box center [263, 571] width 24 height 8
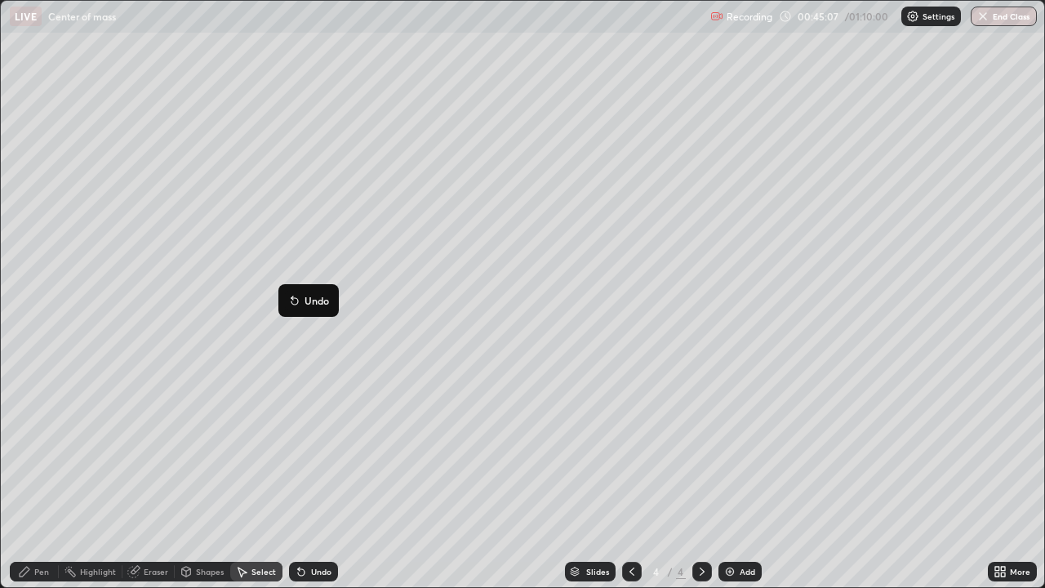
click at [276, 318] on div "0 ° Undo Copy Duplicate Duplicate to new slide Delete" at bounding box center [522, 294] width 1043 height 586
click at [41, 477] on div "Pen" at bounding box center [41, 571] width 15 height 8
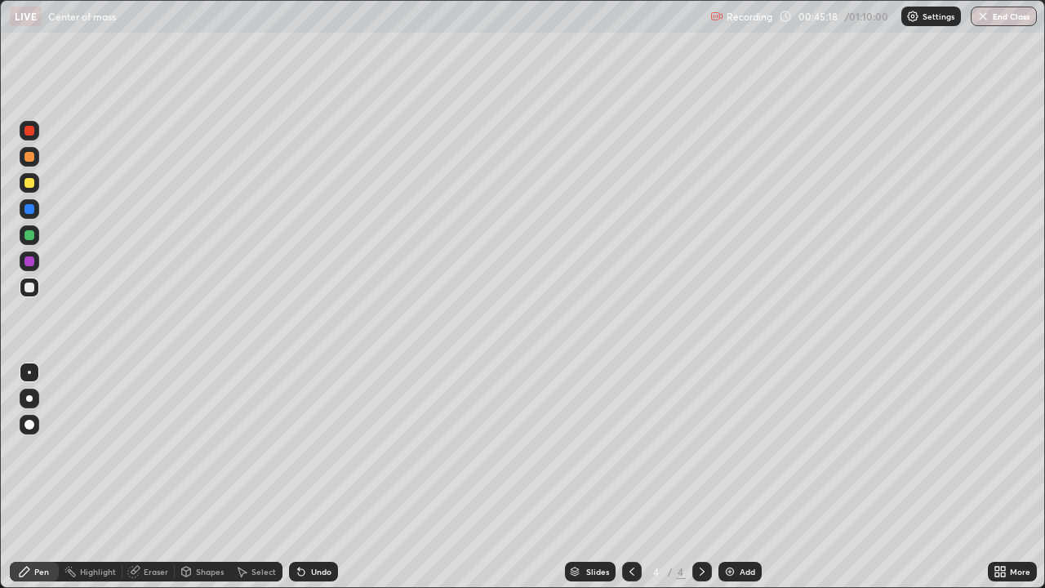
click at [155, 477] on div "Eraser" at bounding box center [156, 571] width 24 height 8
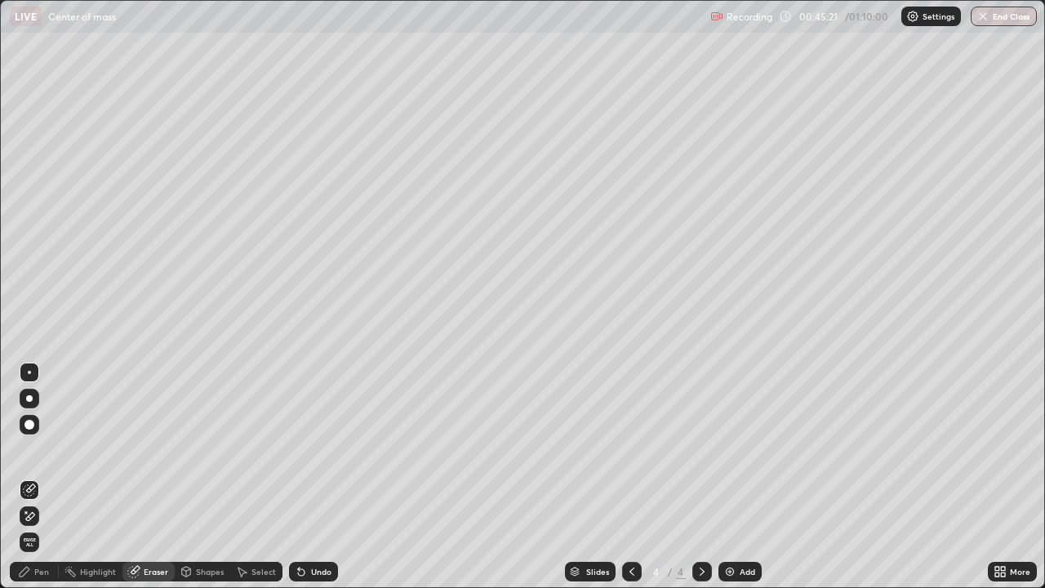
click at [41, 477] on div "Pen" at bounding box center [34, 572] width 49 height 20
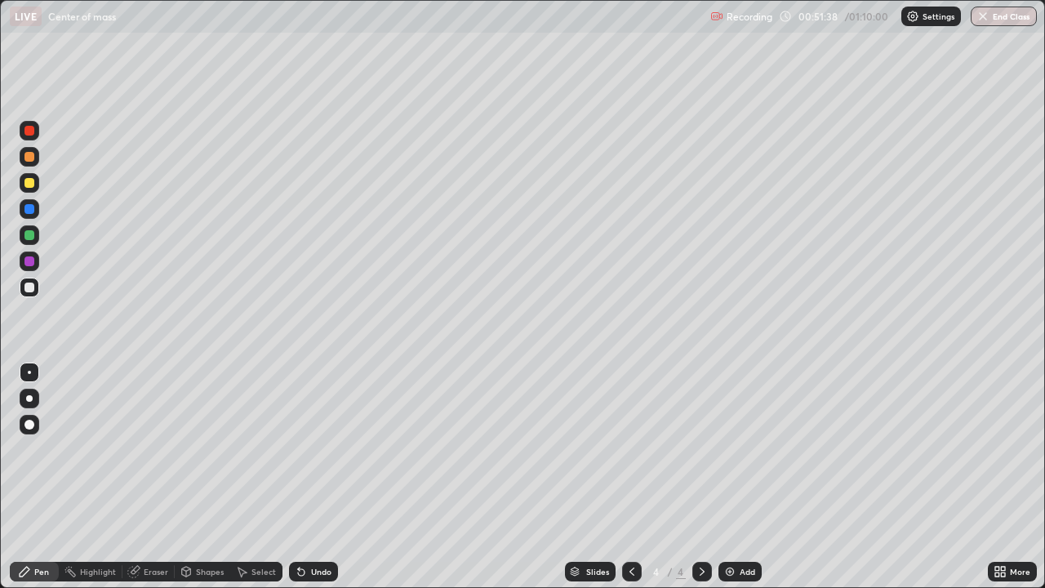
click at [305, 477] on div "Undo" at bounding box center [313, 572] width 49 height 20
click at [311, 477] on div "Undo" at bounding box center [321, 571] width 20 height 8
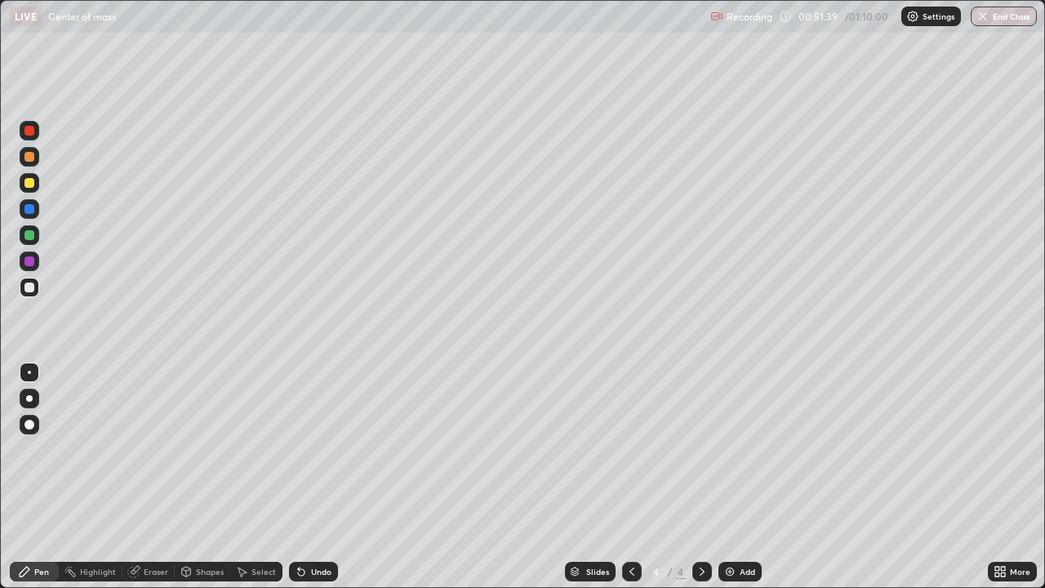
click at [313, 477] on div "Undo" at bounding box center [321, 571] width 20 height 8
click at [311, 477] on div "Undo" at bounding box center [321, 571] width 20 height 8
click at [311, 477] on div "Undo" at bounding box center [313, 572] width 49 height 20
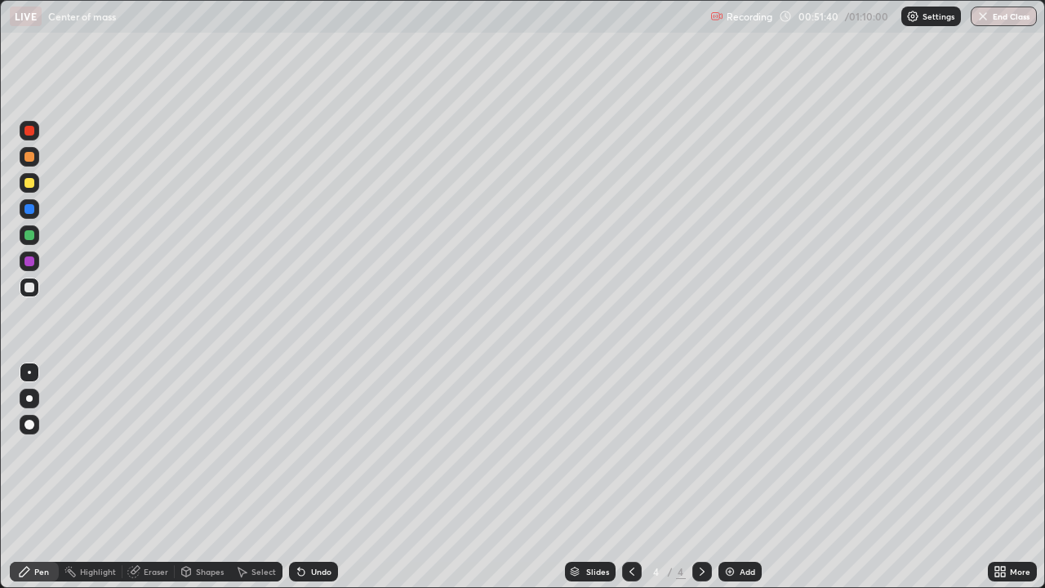
click at [312, 477] on div "Undo" at bounding box center [313, 572] width 49 height 20
click at [313, 477] on div "Undo" at bounding box center [313, 572] width 49 height 20
click at [312, 477] on div "Undo" at bounding box center [321, 571] width 20 height 8
click at [314, 477] on div "Undo" at bounding box center [313, 572] width 49 height 20
click at [316, 477] on div "Undo" at bounding box center [313, 572] width 49 height 20
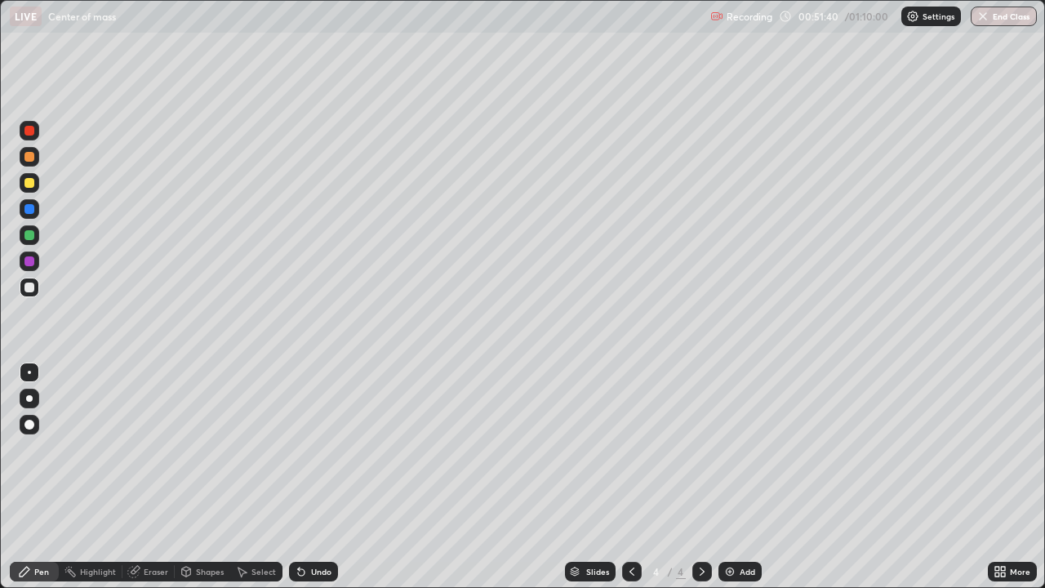
click at [316, 477] on div "Undo" at bounding box center [321, 571] width 20 height 8
click at [317, 477] on div "Undo" at bounding box center [321, 571] width 20 height 8
click at [316, 477] on div "Undo" at bounding box center [321, 571] width 20 height 8
click at [29, 477] on icon at bounding box center [24, 571] width 13 height 13
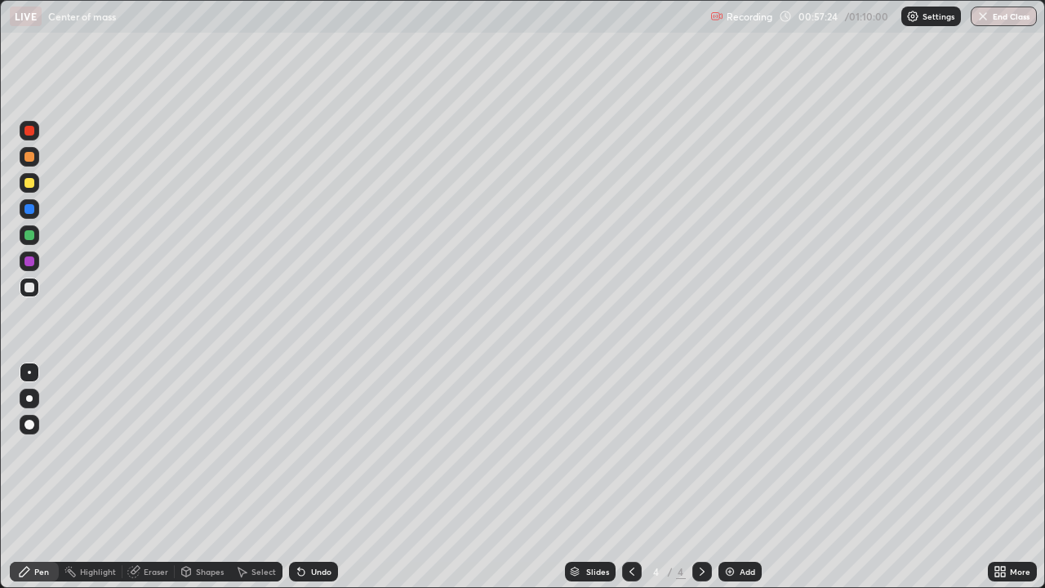
click at [740, 477] on div "Add" at bounding box center [748, 571] width 16 height 8
click at [1000, 16] on button "End Class" at bounding box center [1004, 17] width 66 height 20
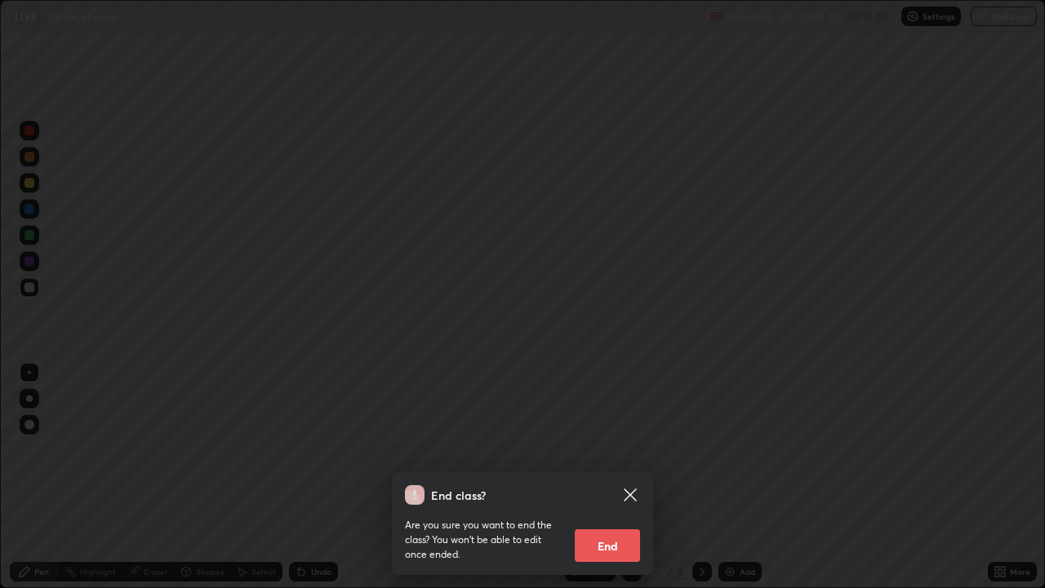
click at [624, 477] on button "End" at bounding box center [607, 545] width 65 height 33
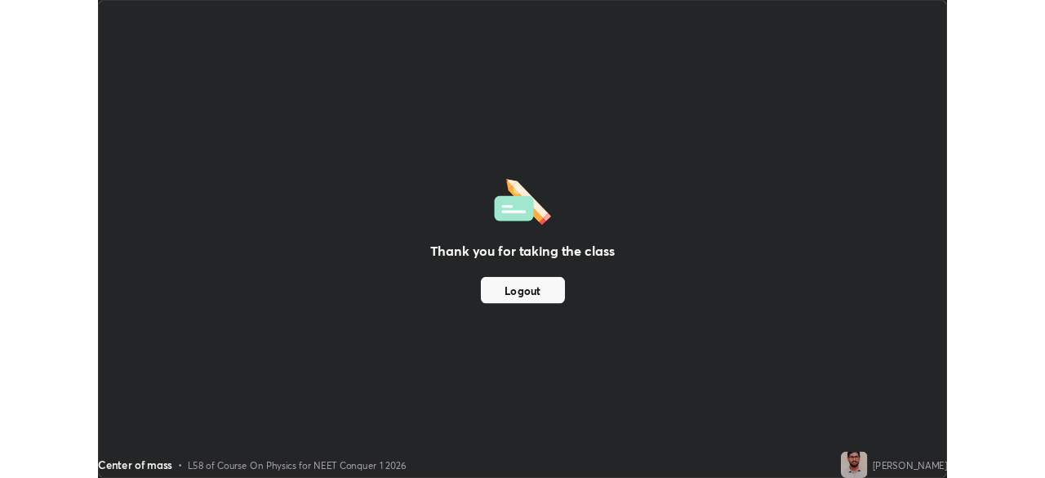
scroll to position [81164, 80596]
